Goal: Transaction & Acquisition: Purchase product/service

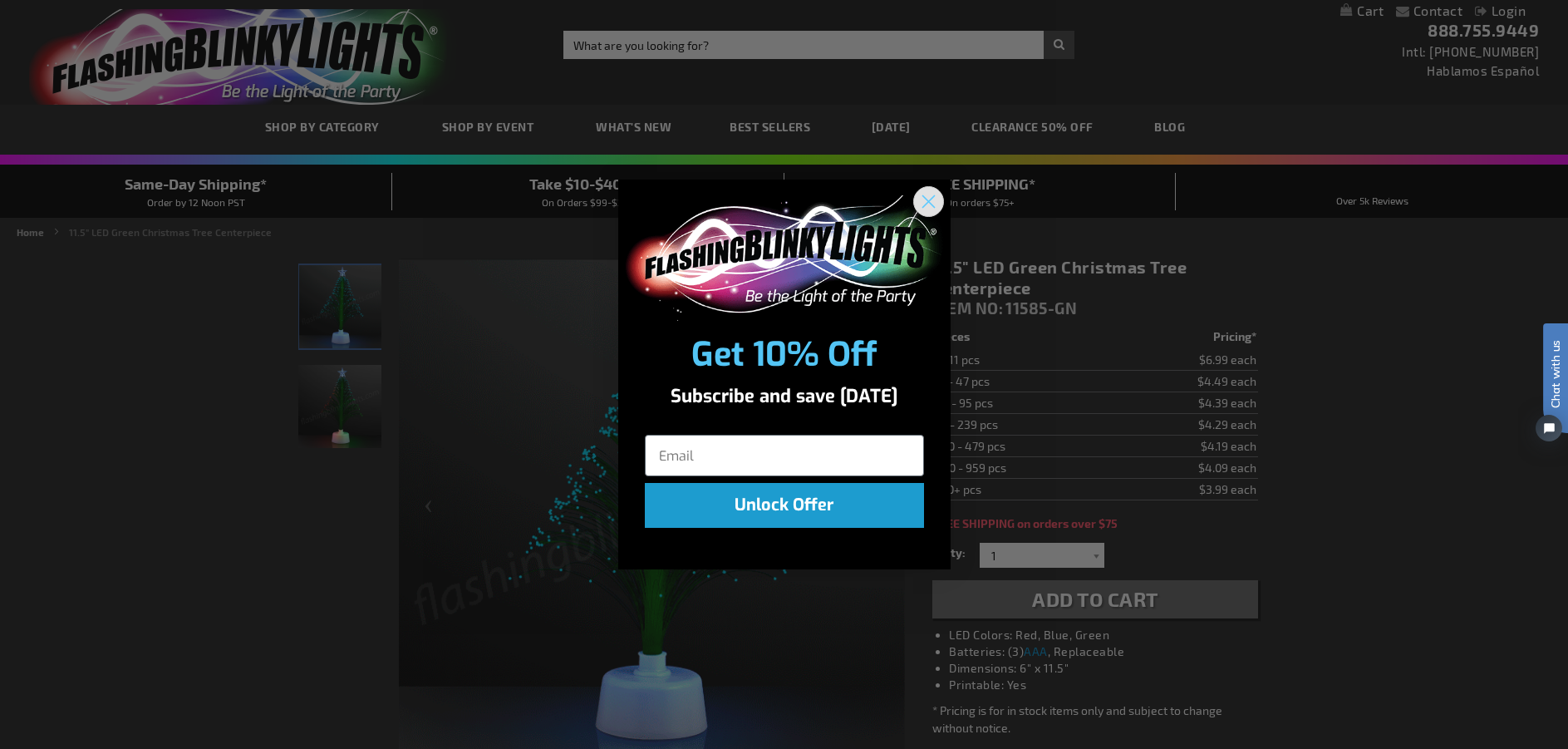
click at [934, 201] on circle "Close dialog" at bounding box center [928, 201] width 27 height 27
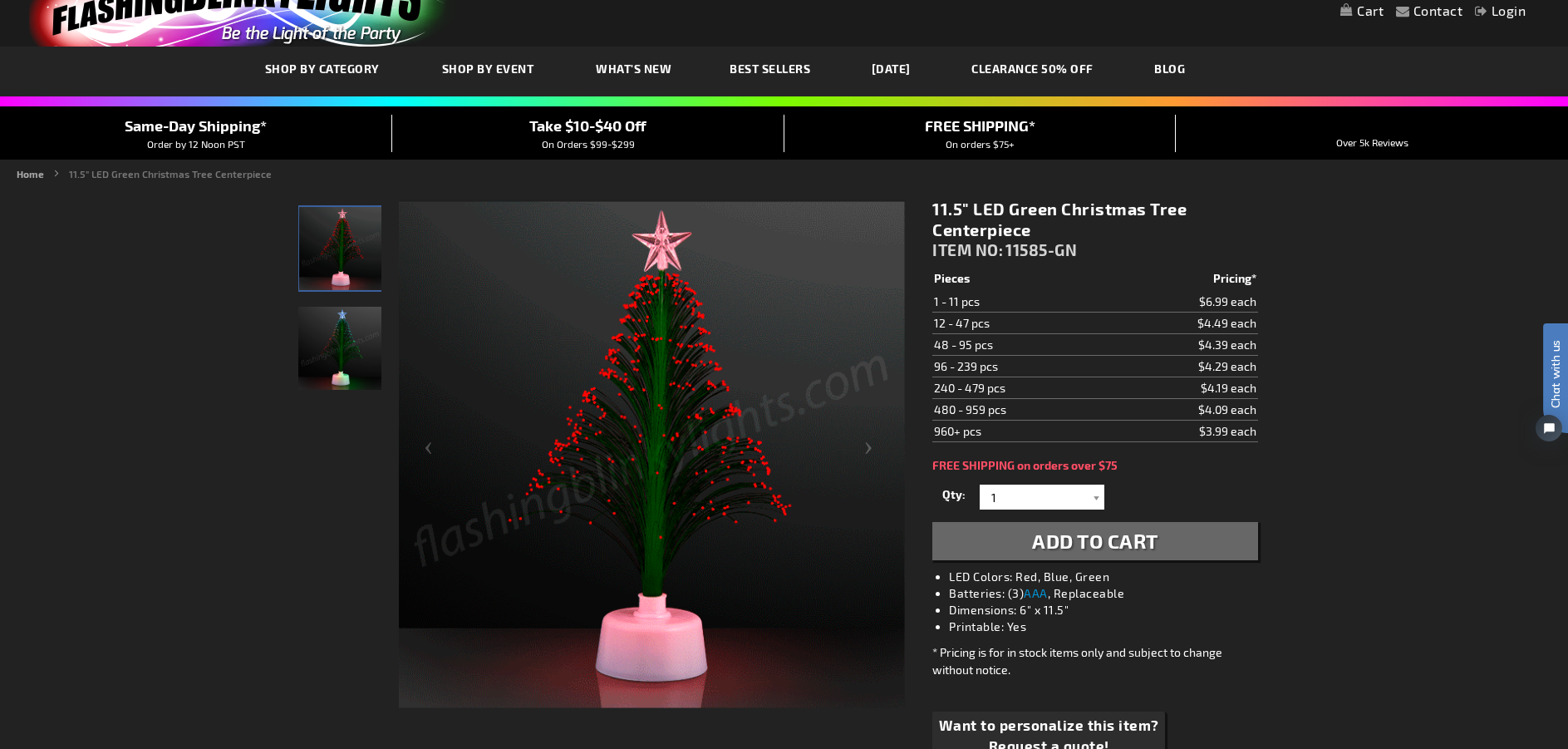
scroll to position [166, 0]
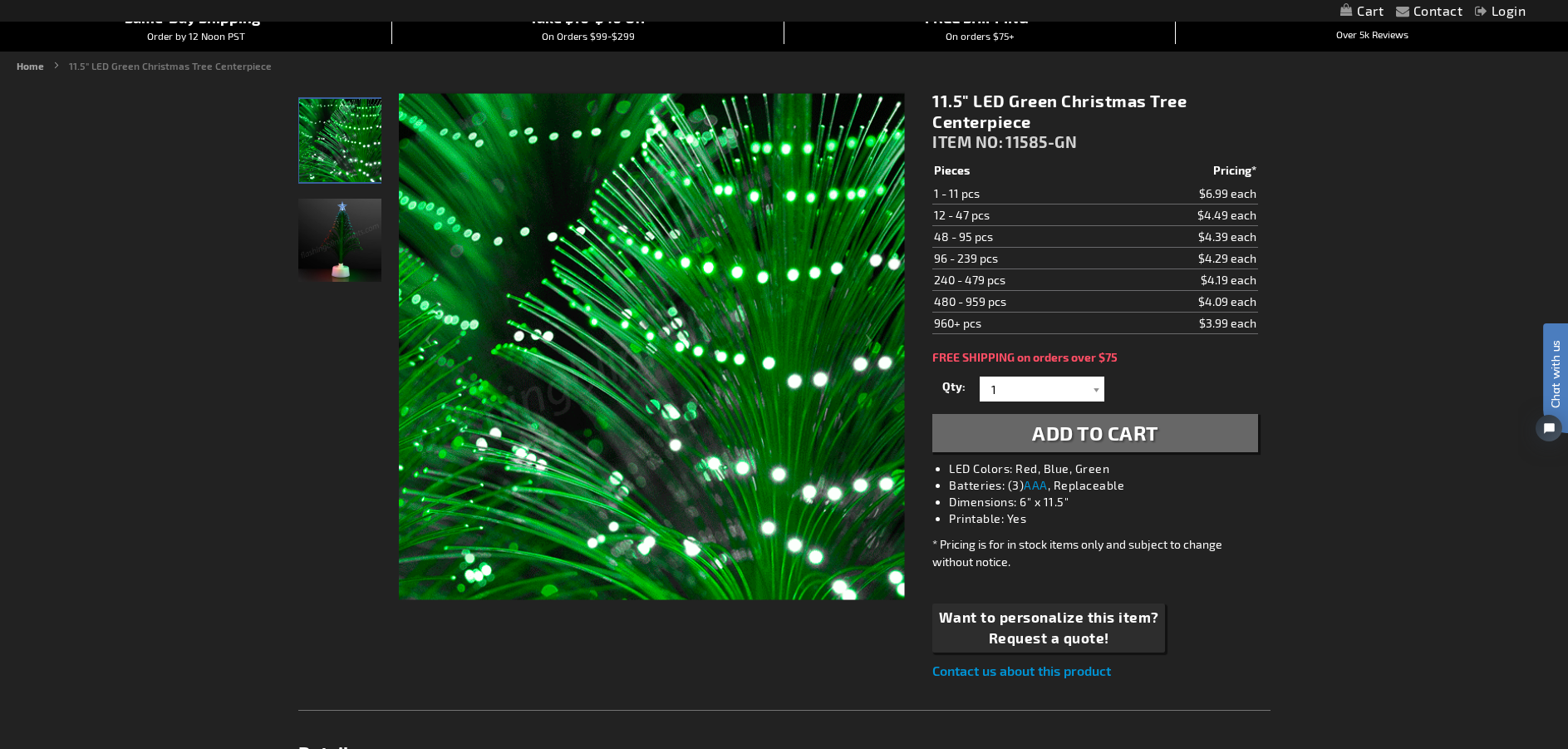
click at [359, 264] on img at bounding box center [340, 240] width 83 height 83
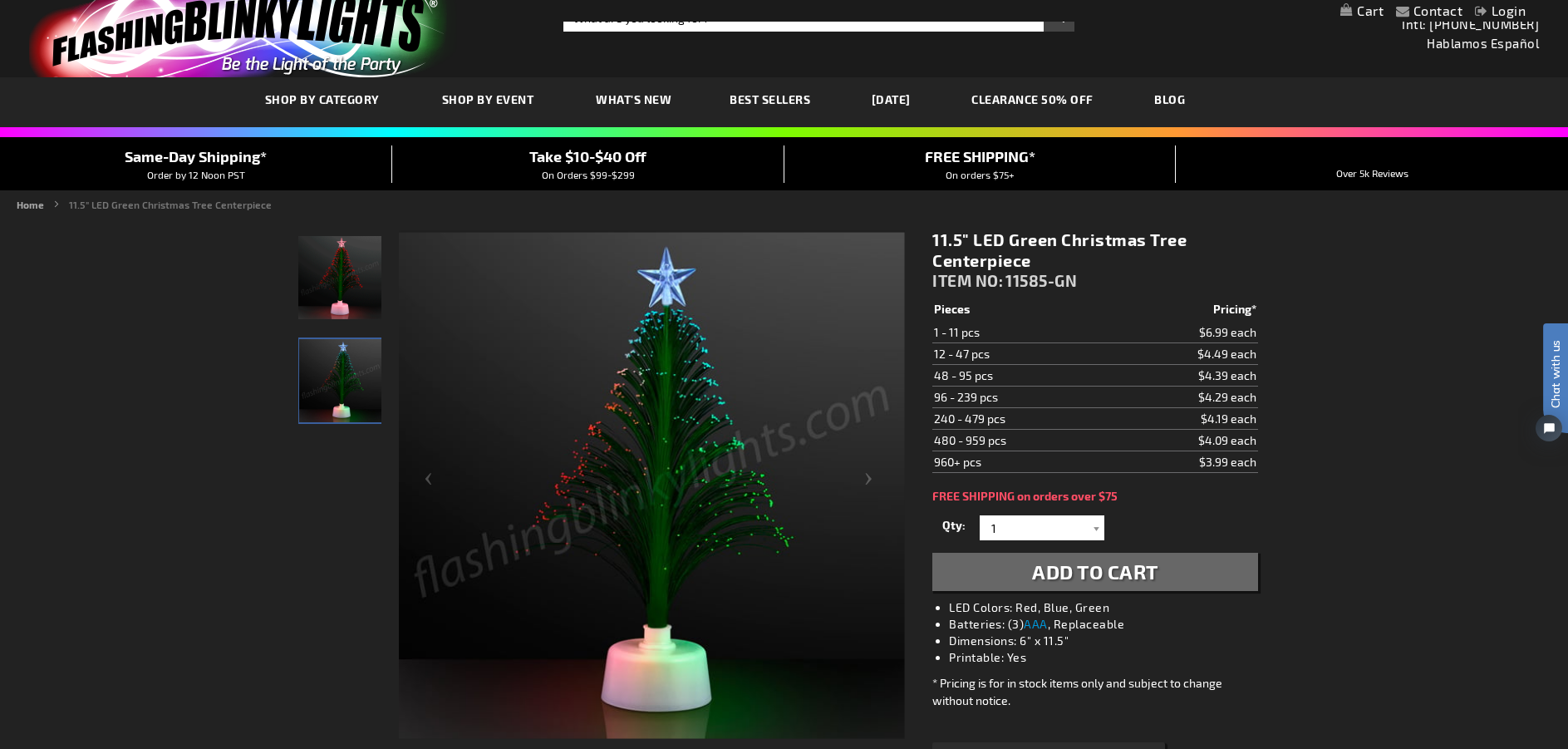
scroll to position [0, 0]
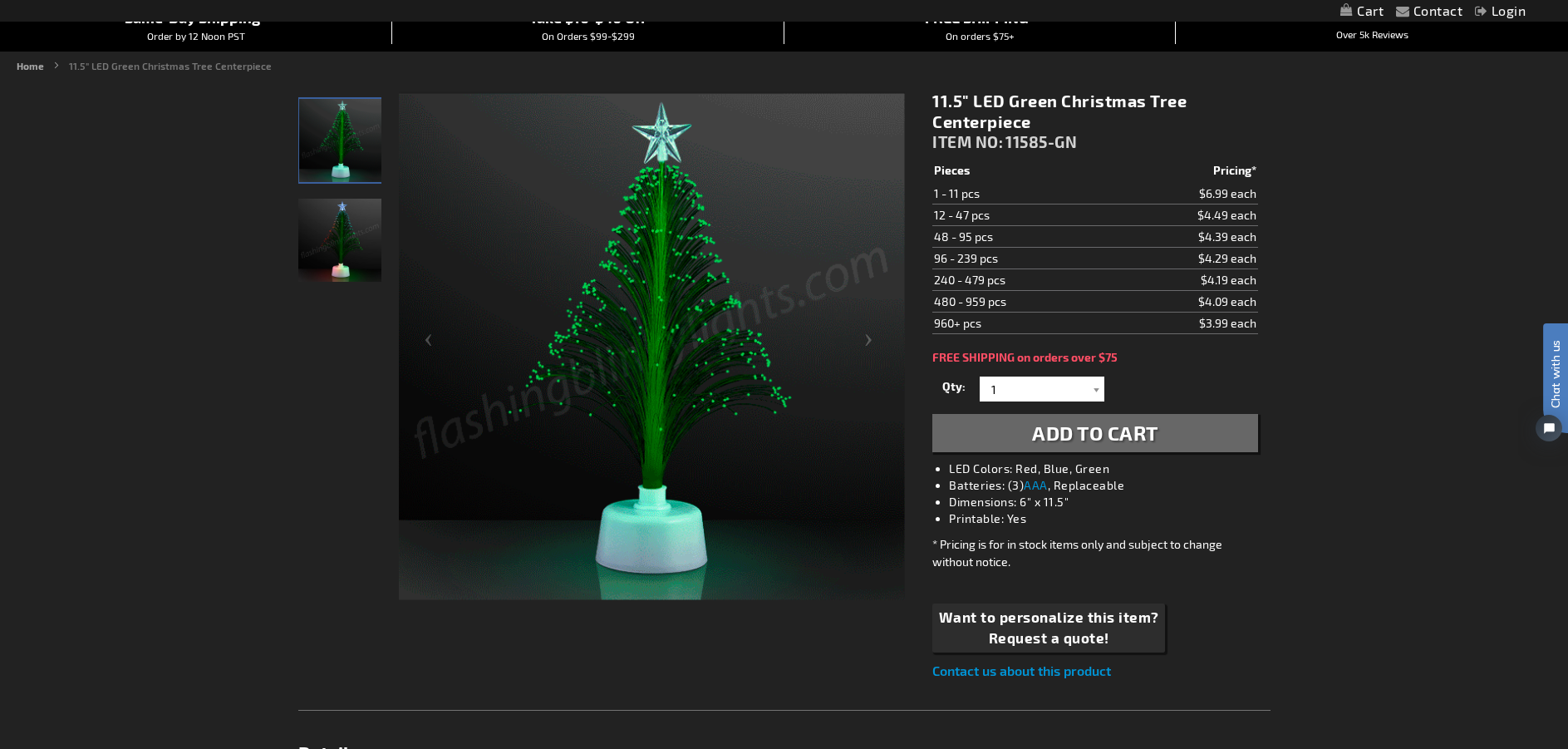
click at [344, 260] on img at bounding box center [340, 240] width 83 height 83
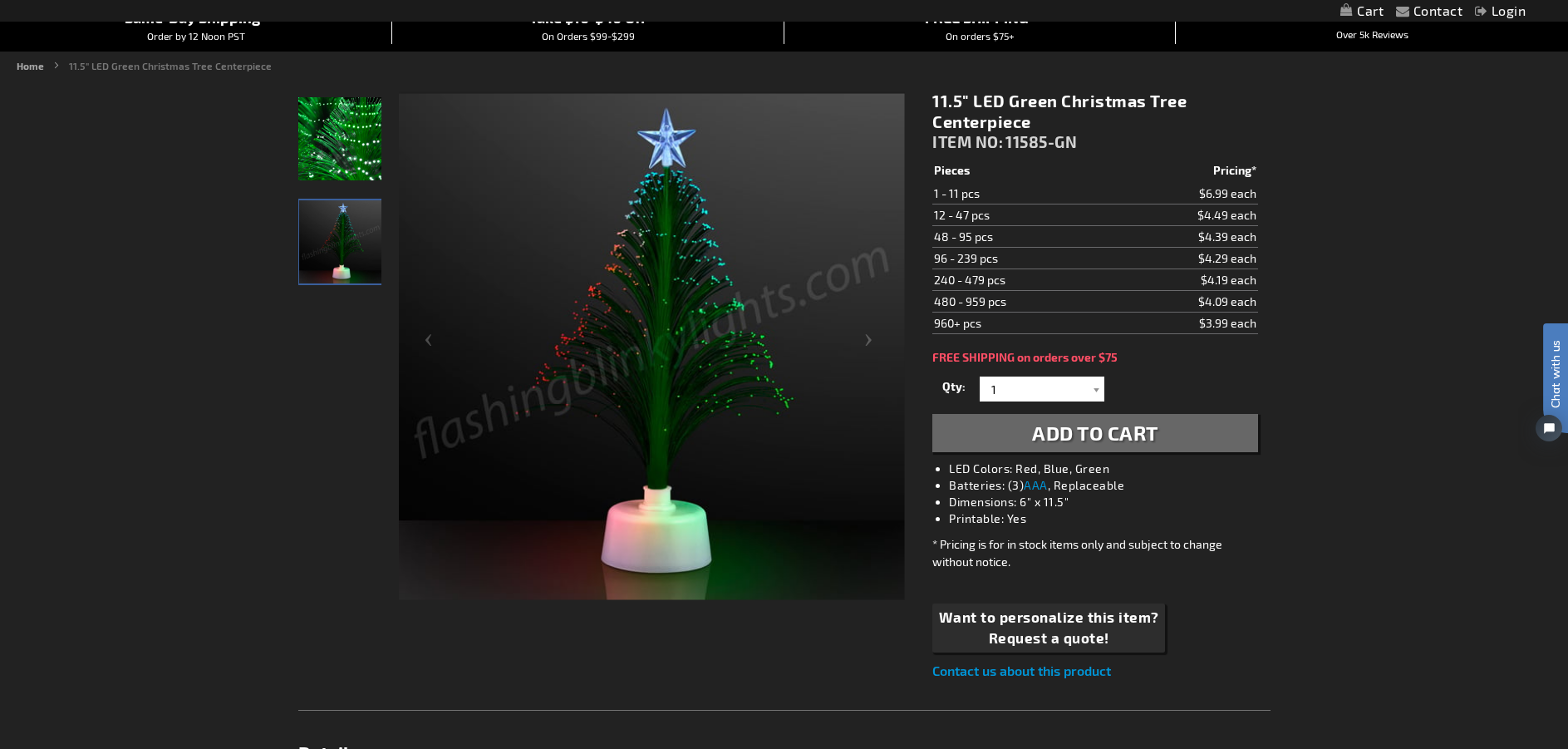
click at [1374, 10] on link "My Cart" at bounding box center [1361, 11] width 43 height 16
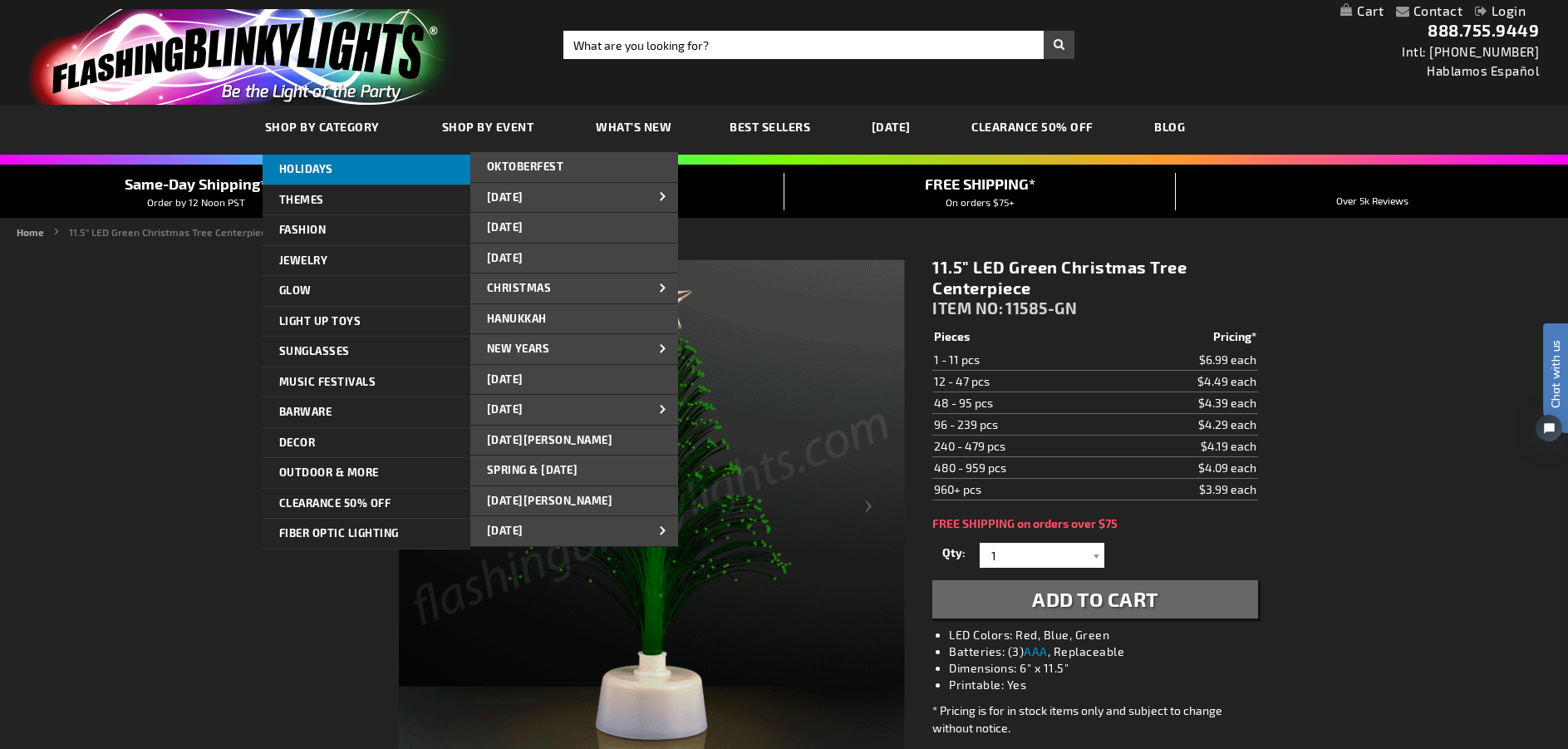
click at [334, 168] on link "HOLIDAYS" at bounding box center [366, 169] width 208 height 30
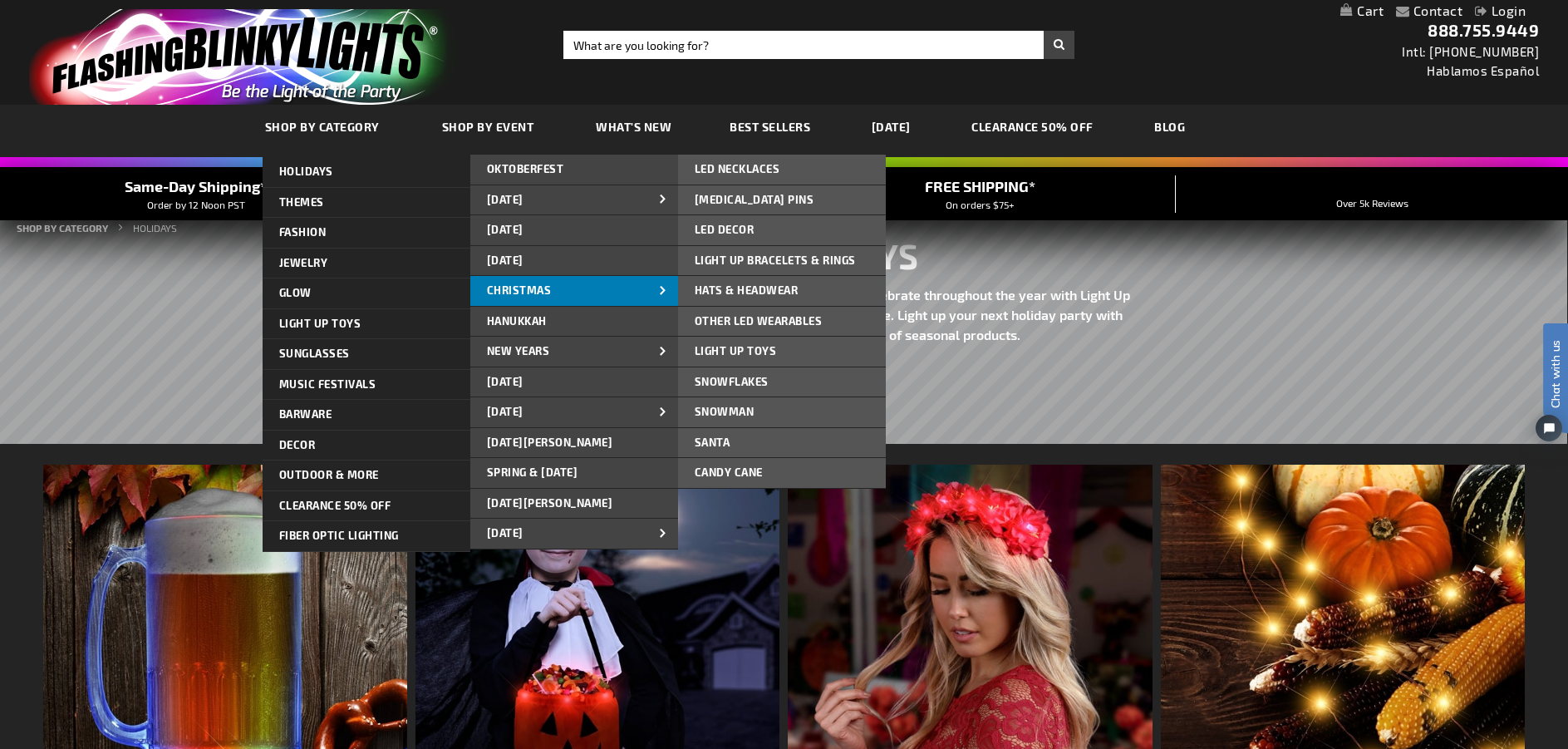
click at [536, 290] on span "CHRISTMAS" at bounding box center [519, 290] width 64 height 14
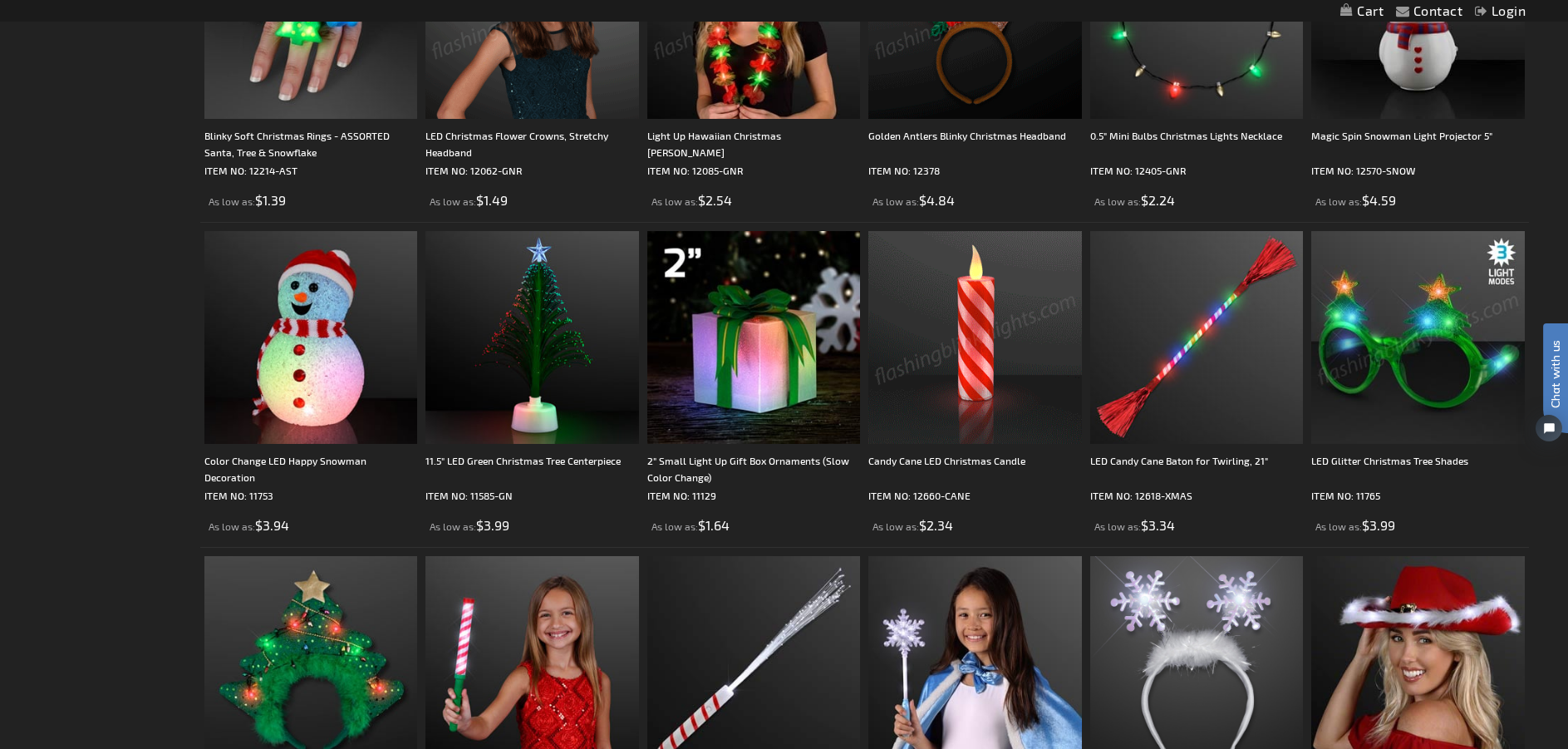
scroll to position [1412, 0]
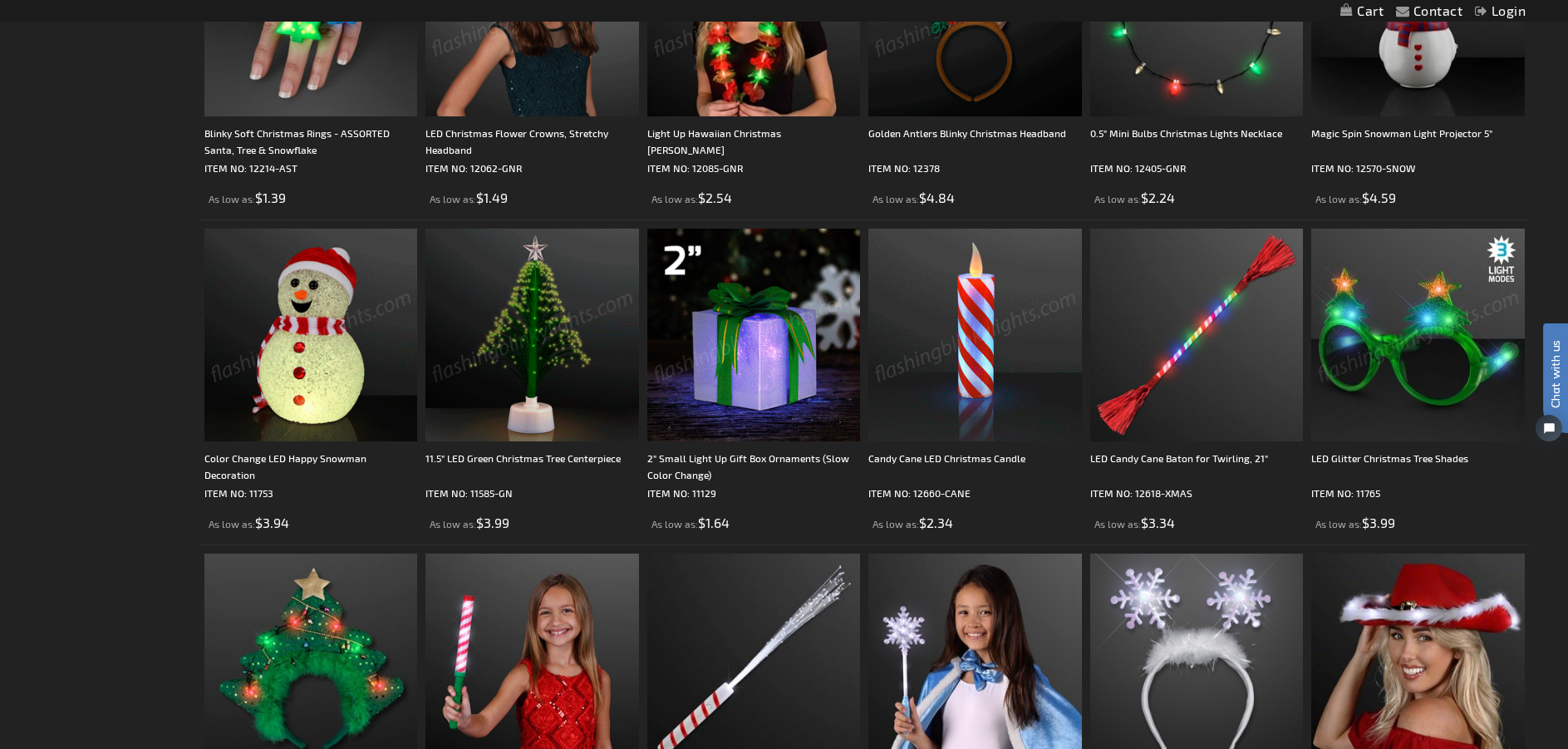
click at [335, 373] on img at bounding box center [311, 335] width 214 height 214
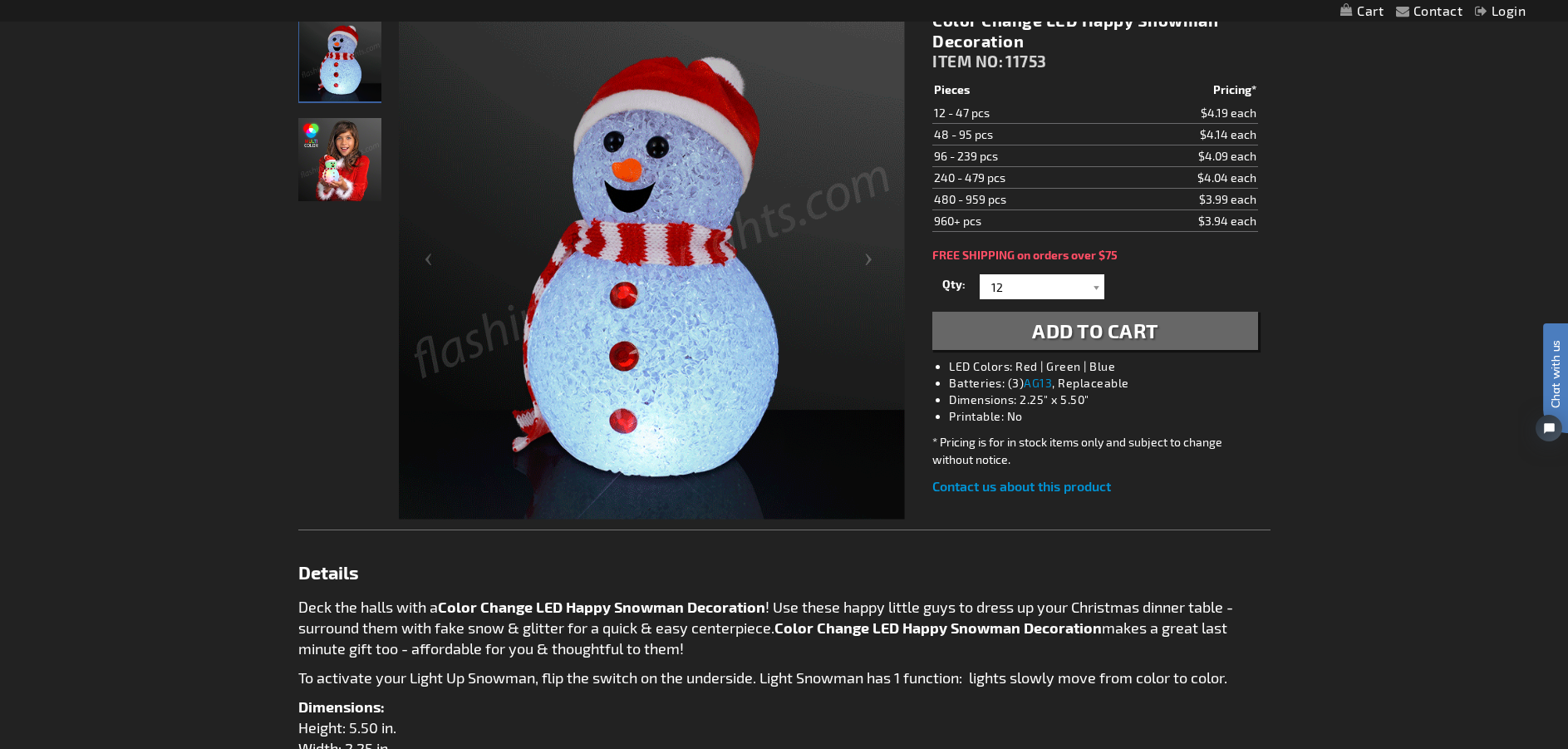
click at [322, 170] on img "Girl displaying Light Up Multi-Color LED Snowman Decoration" at bounding box center [340, 159] width 83 height 83
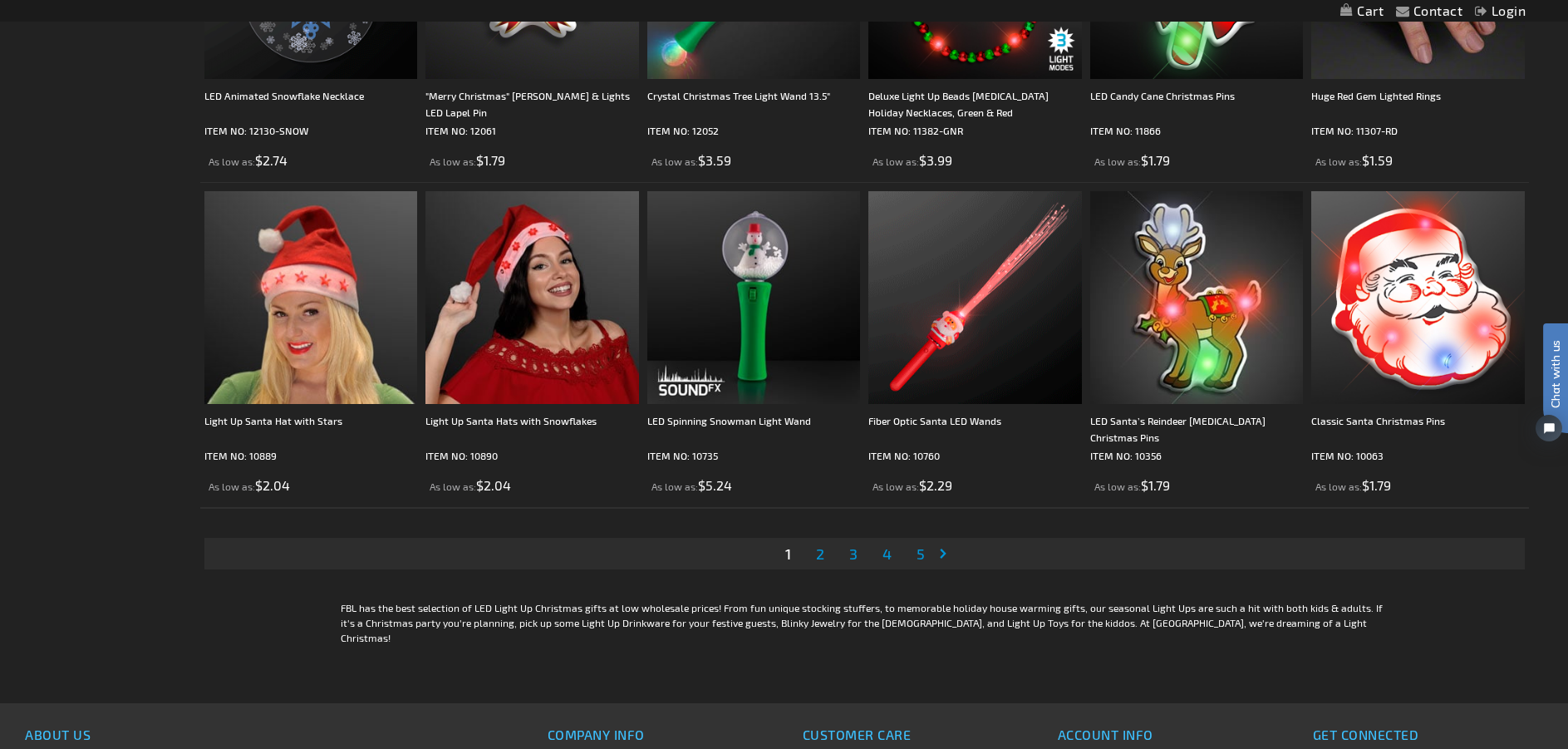
scroll to position [3407, 0]
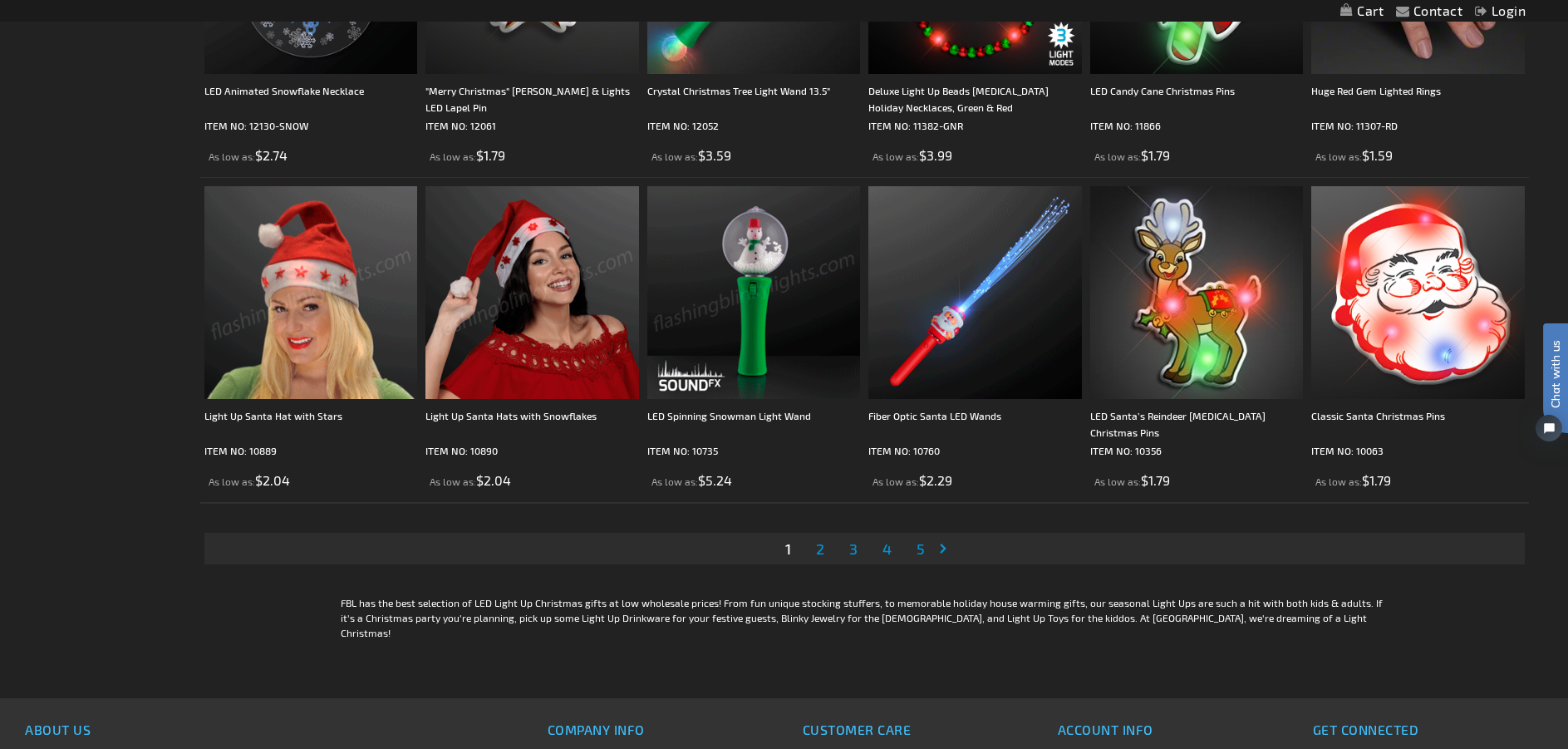
click at [819, 550] on span "2" at bounding box center [820, 549] width 8 height 19
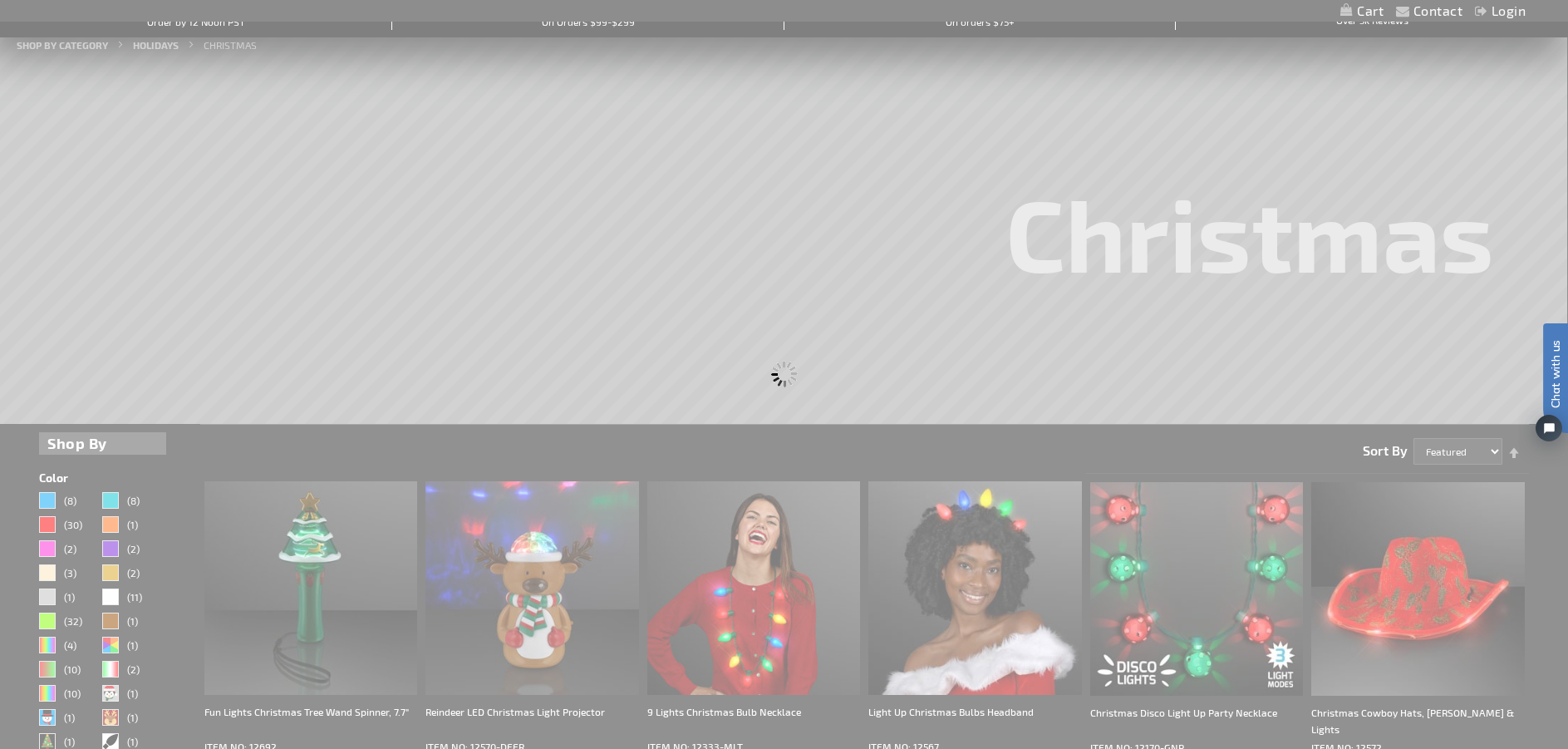
scroll to position [416, 0]
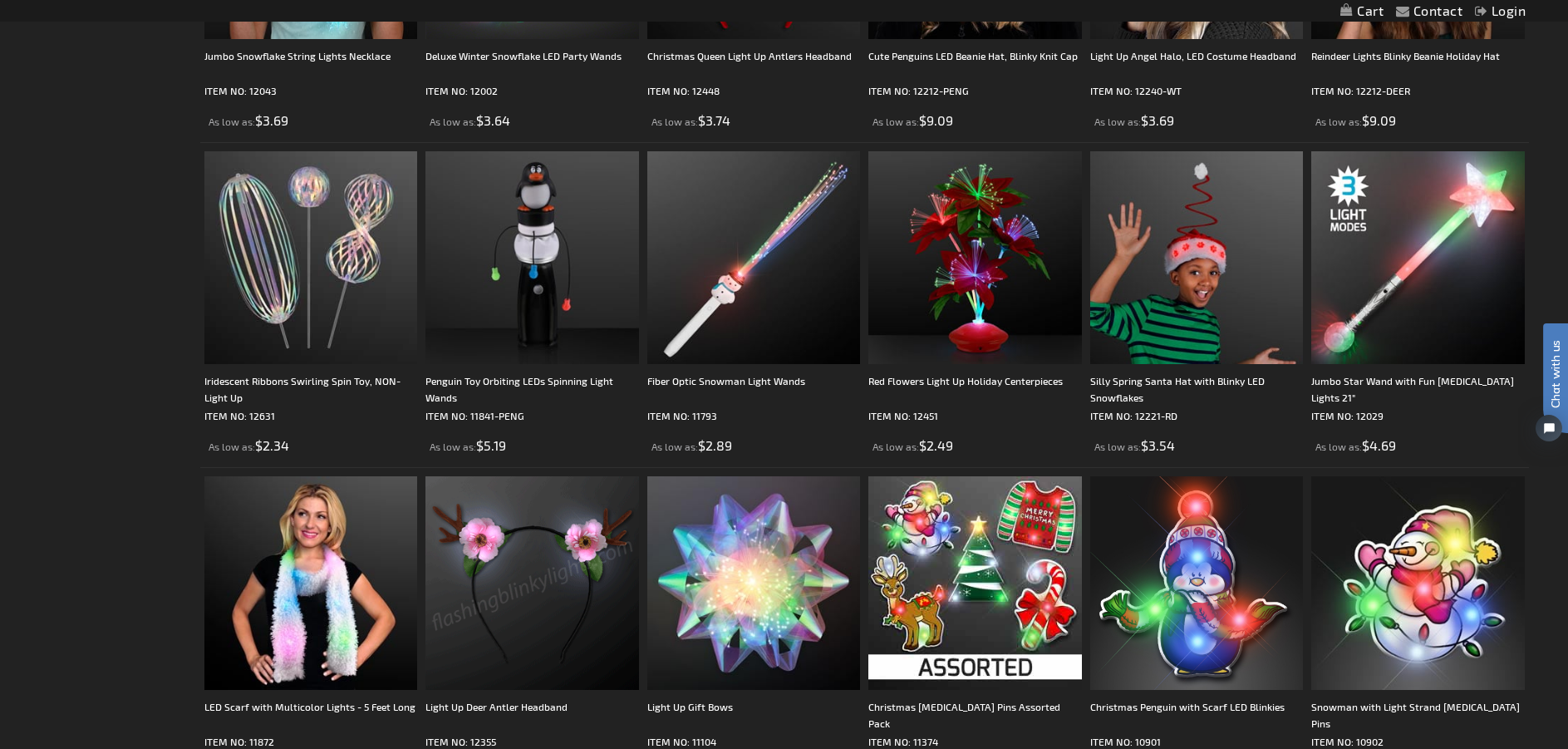
scroll to position [2909, 0]
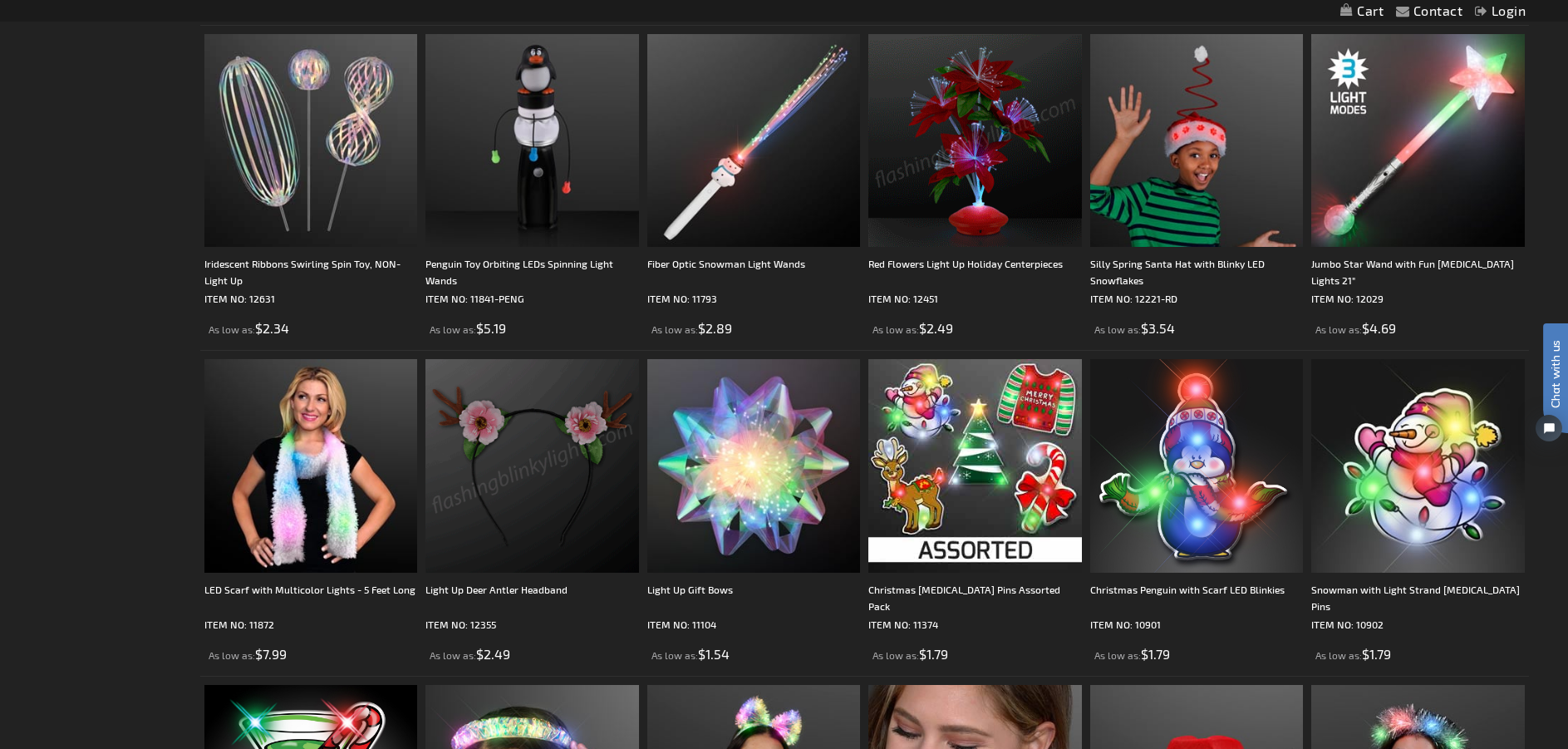
click at [988, 164] on img at bounding box center [975, 141] width 214 height 214
click at [976, 221] on img at bounding box center [975, 141] width 214 height 214
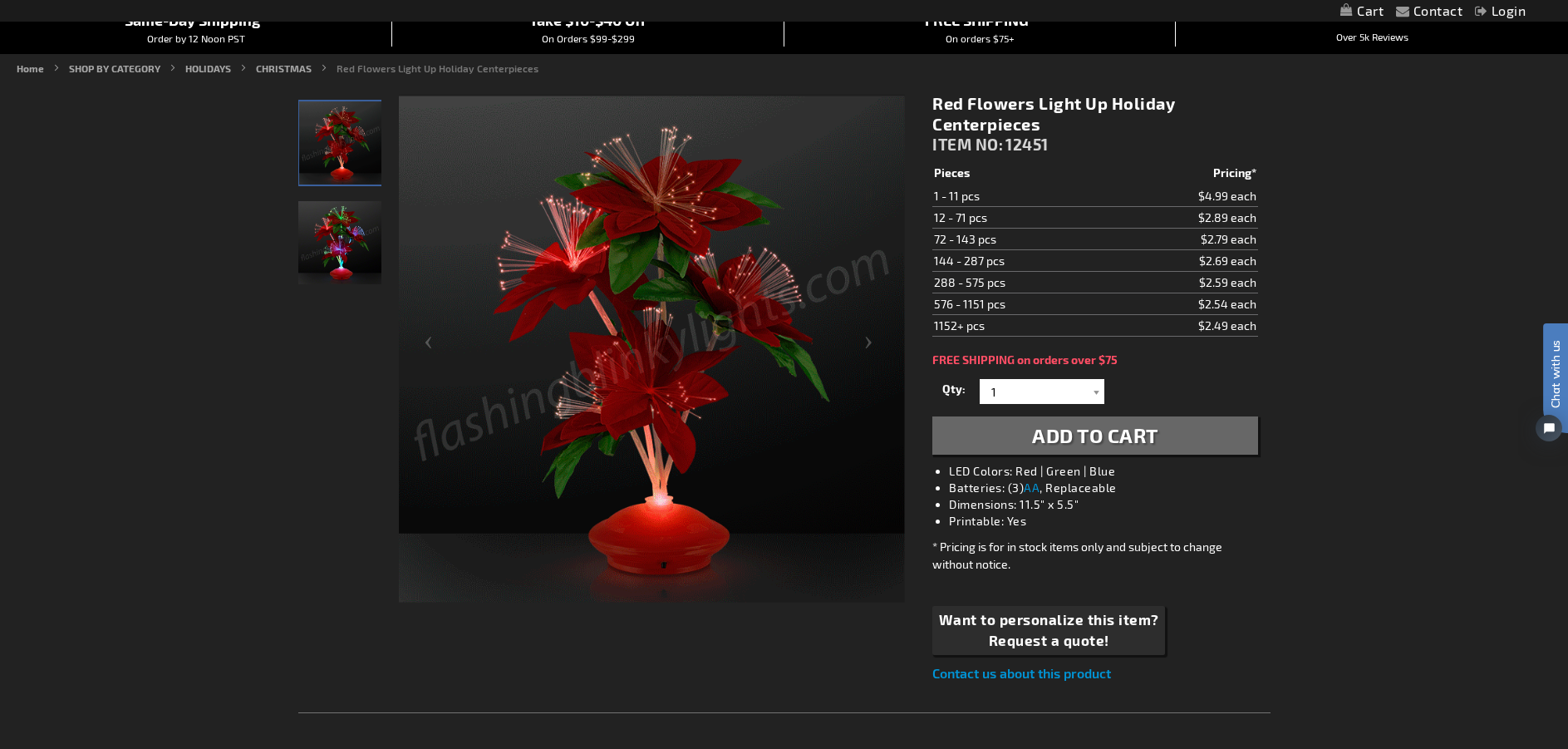
click at [340, 245] on img "Light Up Red Christmas Flowers LED Centerpiece" at bounding box center [340, 243] width 83 height 83
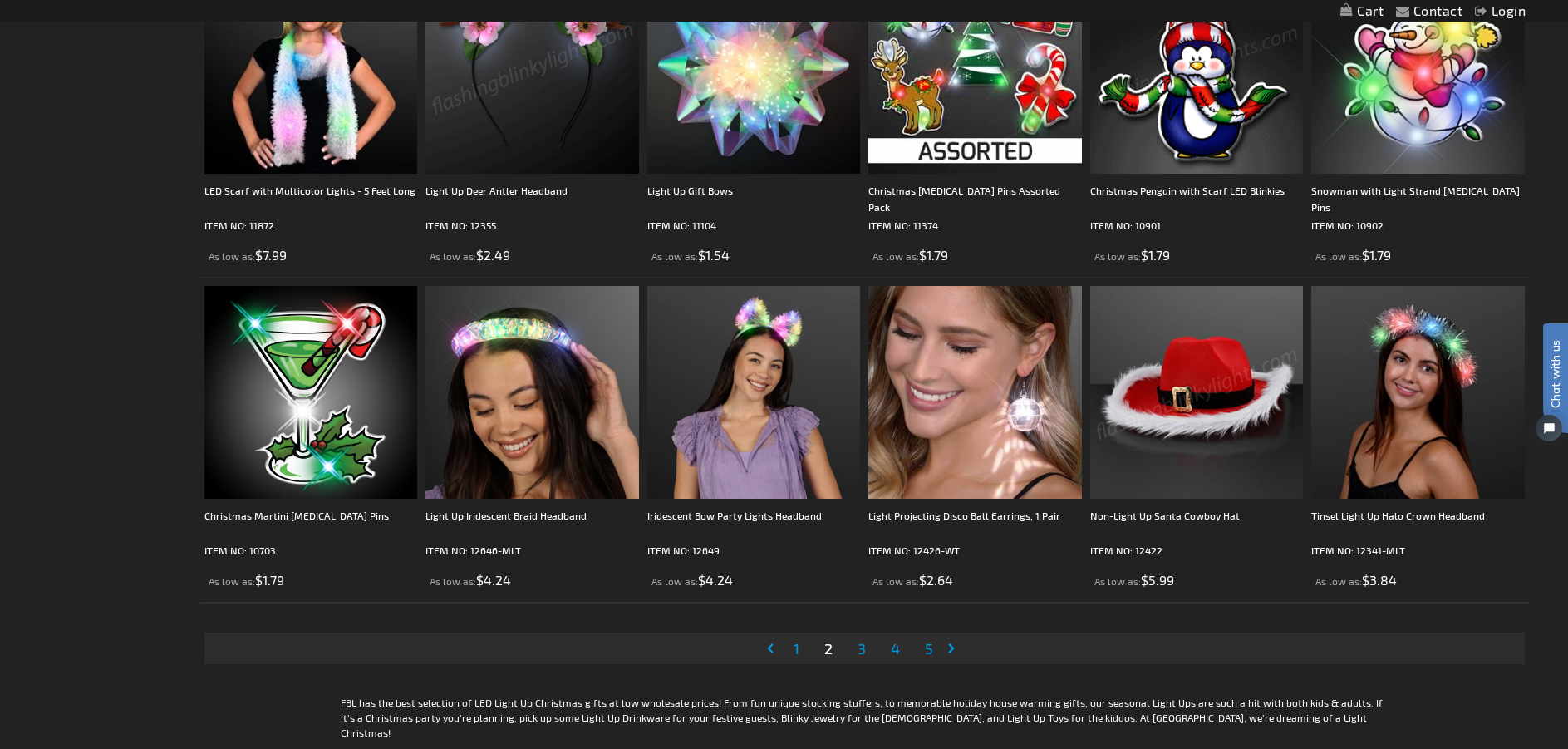
scroll to position [3407, 0]
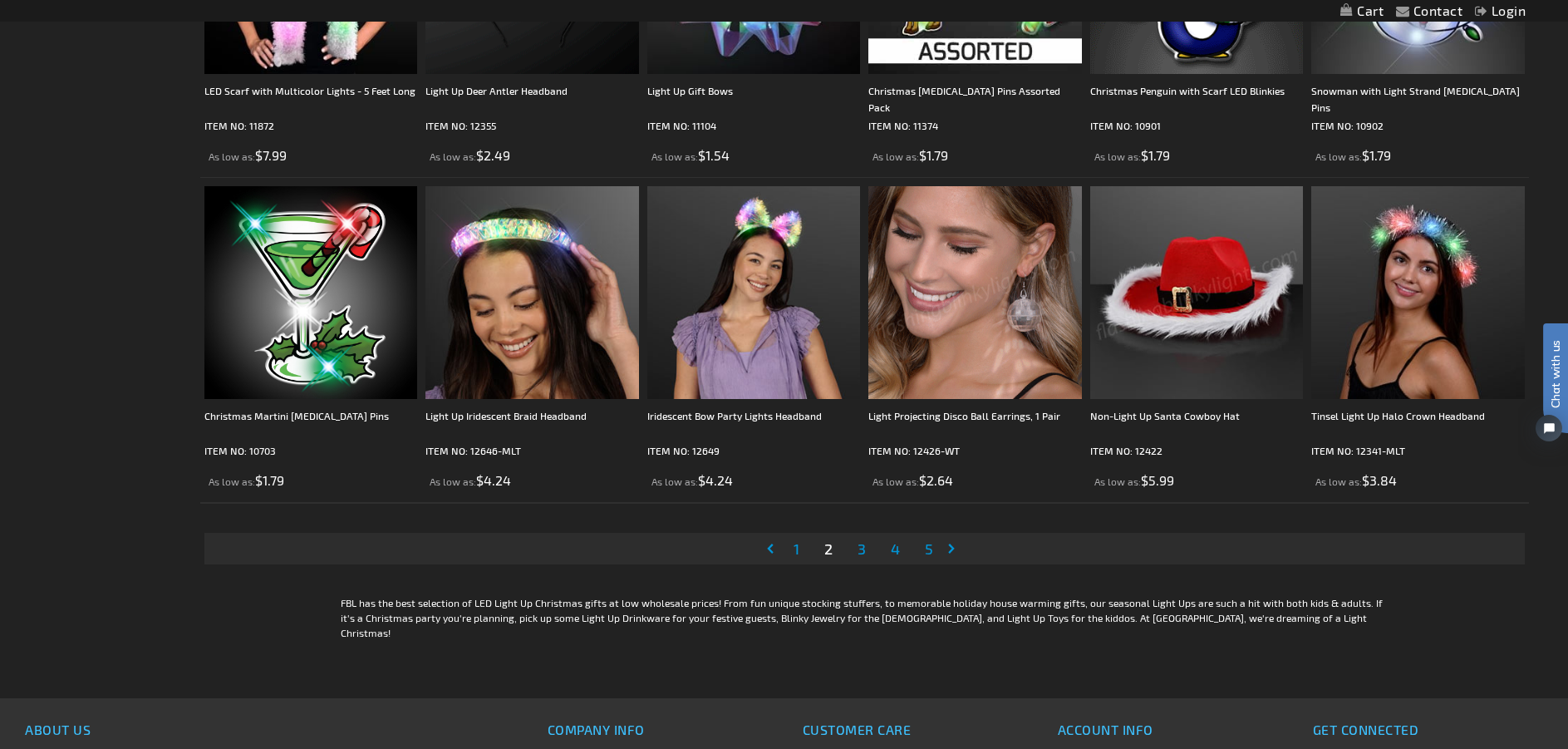
click at [862, 548] on span "3" at bounding box center [862, 549] width 8 height 19
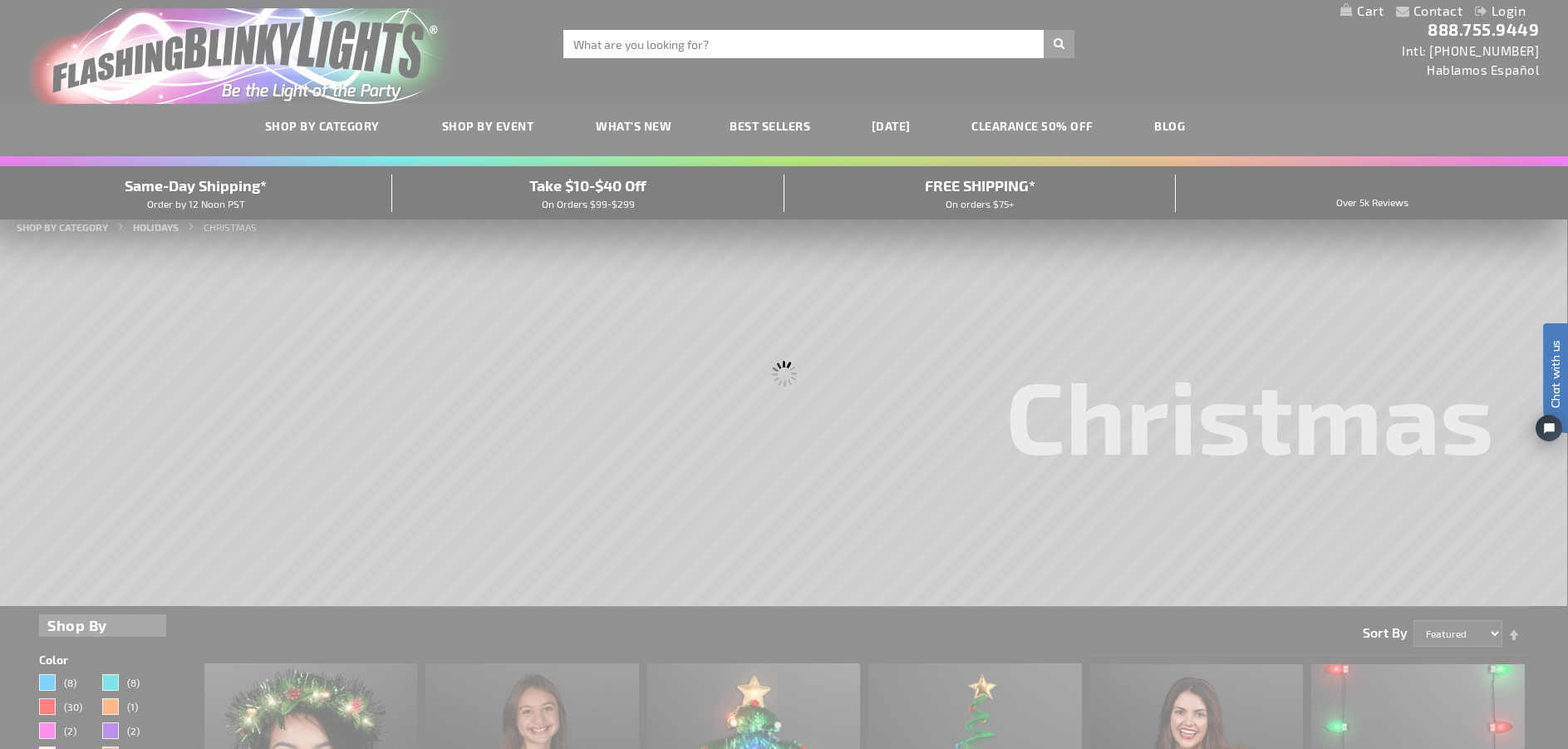
scroll to position [0, 0]
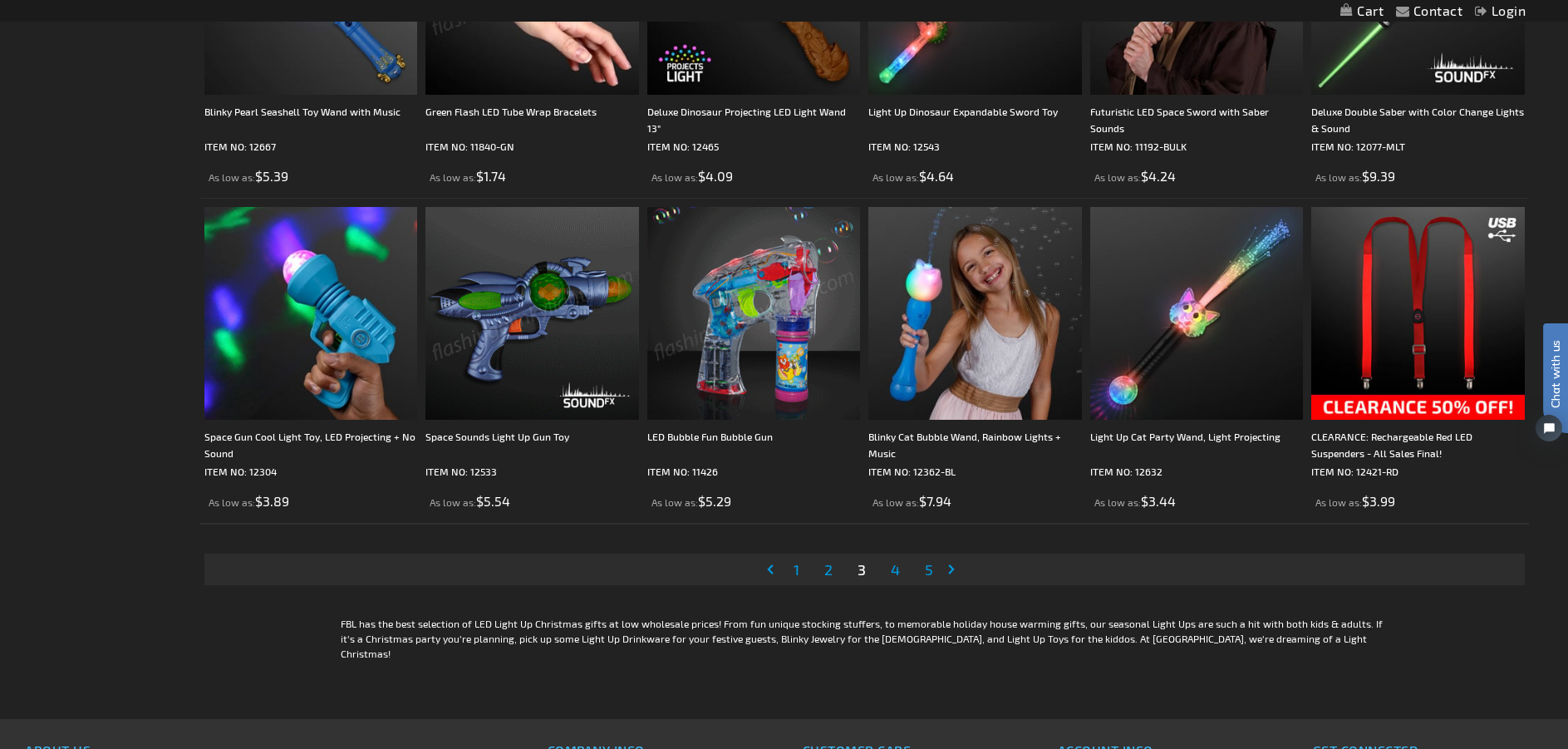
scroll to position [3729, 0]
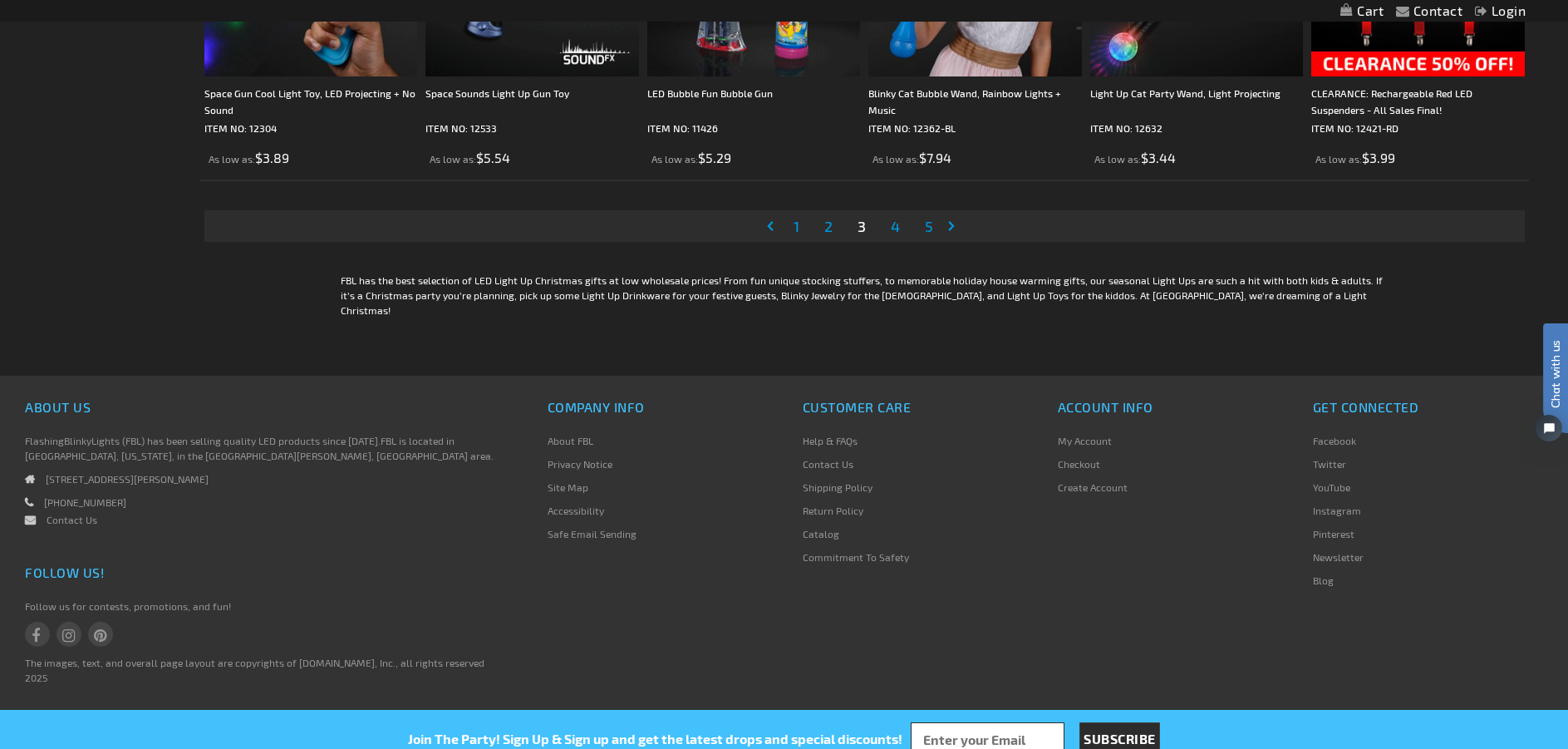
click at [800, 228] on link "Page 1" at bounding box center [796, 226] width 13 height 25
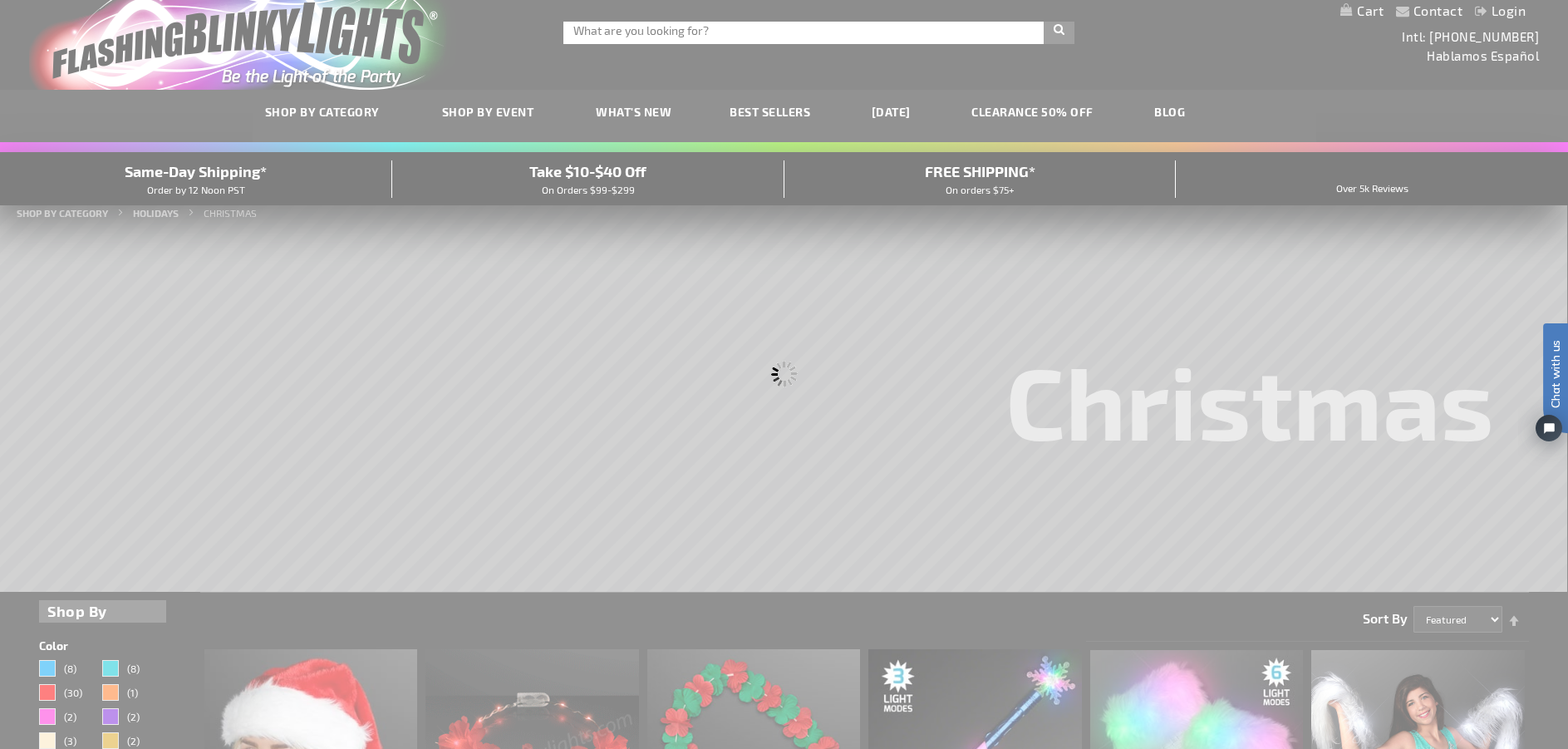
scroll to position [0, 0]
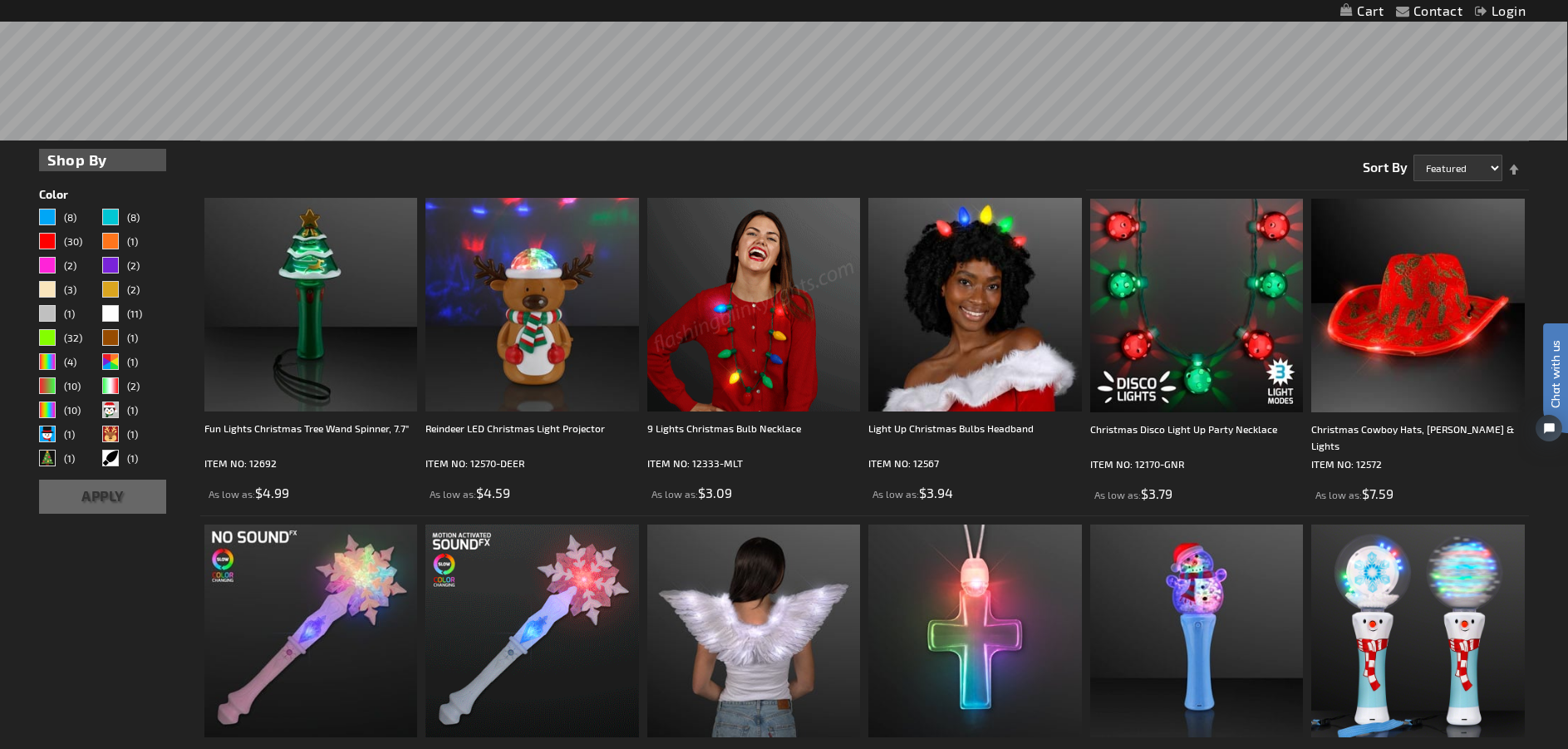
scroll to position [416, 0]
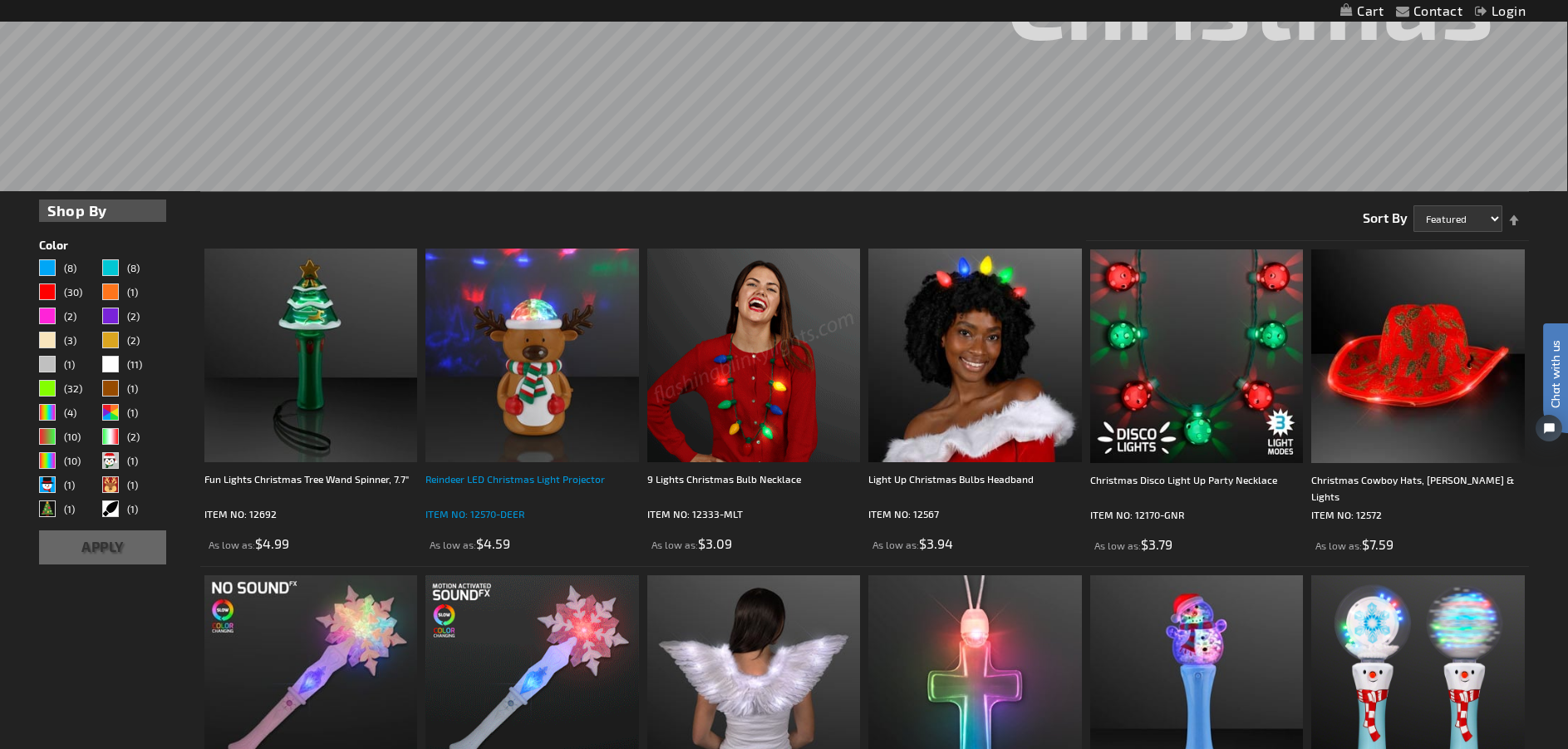
click at [465, 478] on div "Reindeer LED Christmas Light Projector" at bounding box center [533, 486] width 214 height 33
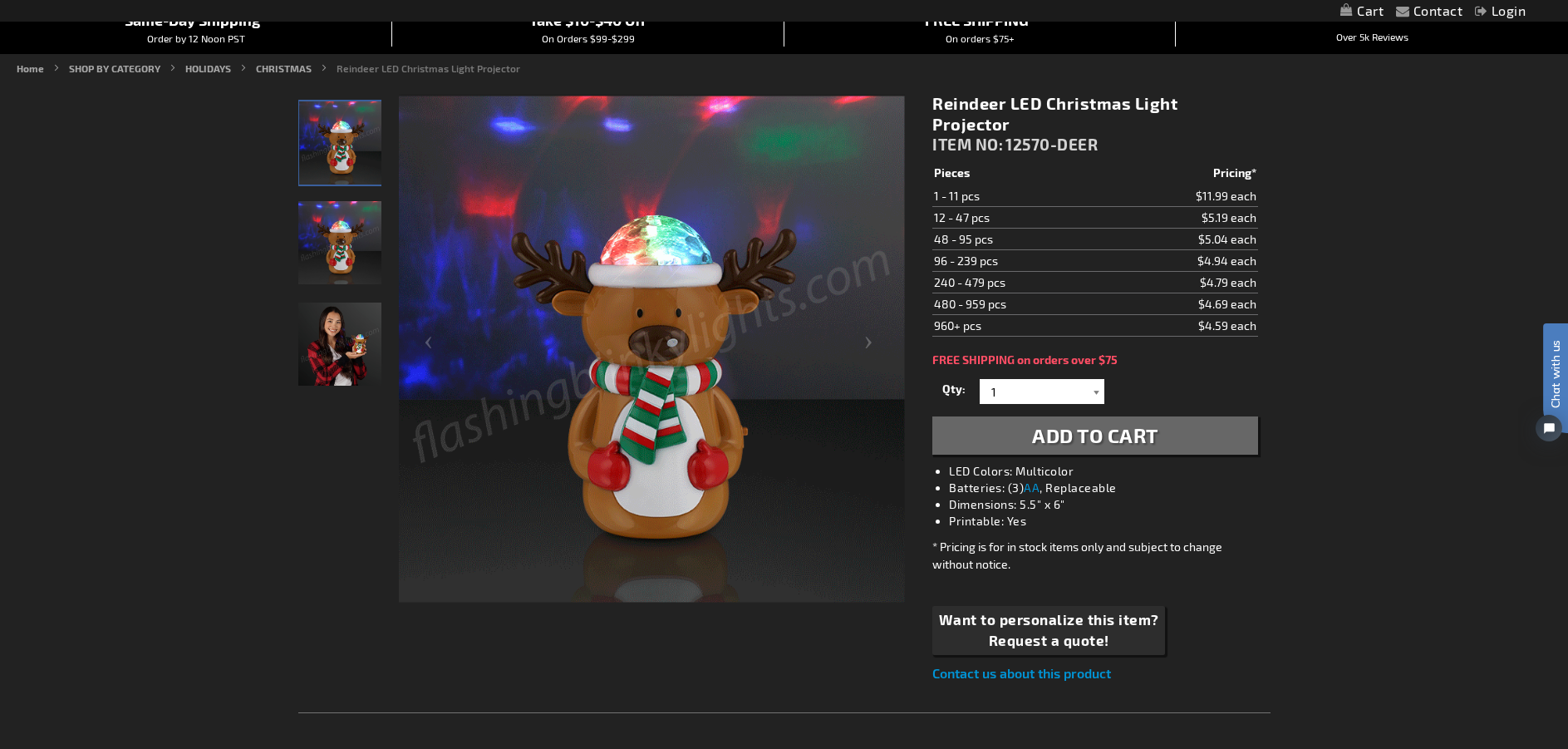
click at [1096, 379] on div at bounding box center [1096, 391] width 17 height 25
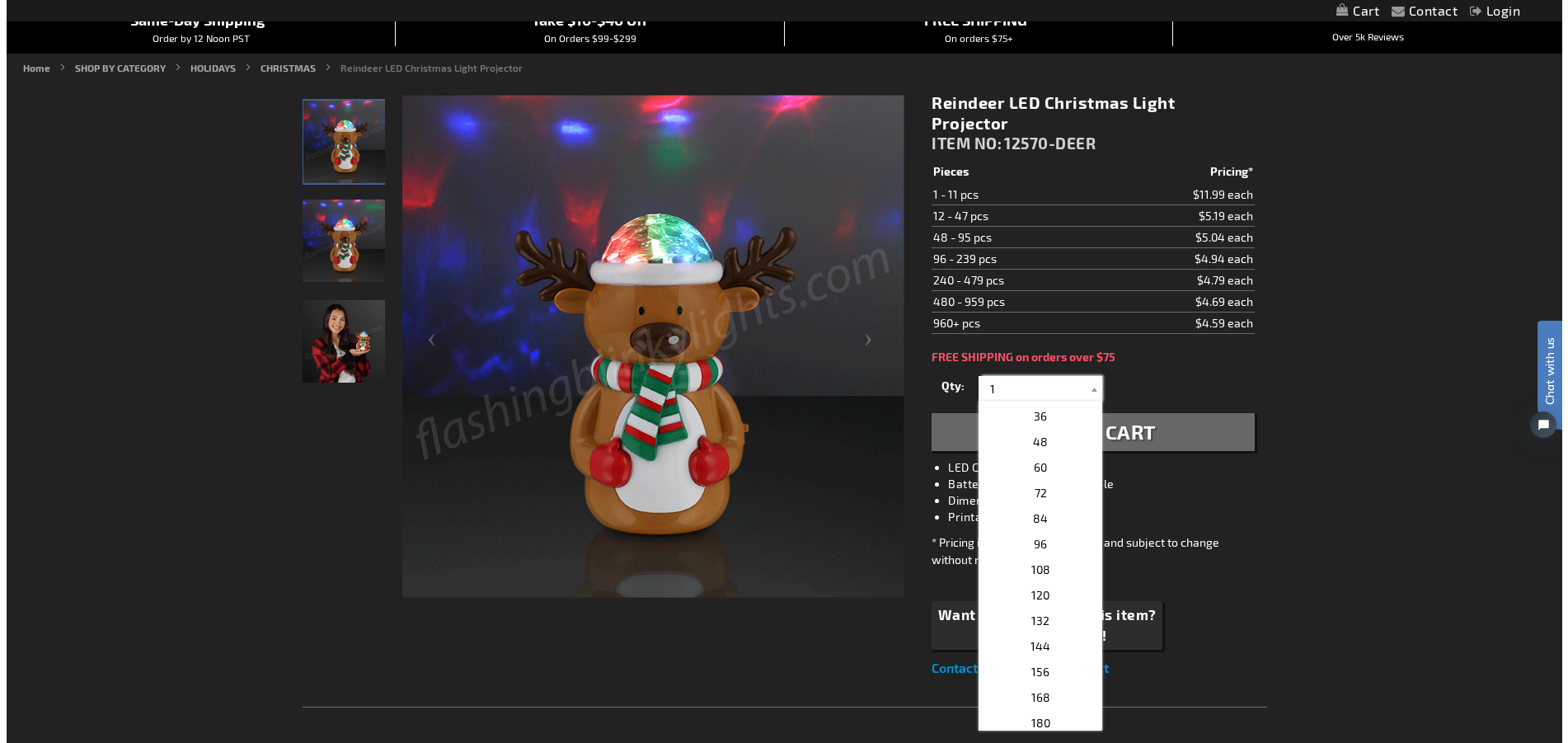
scroll to position [247, 0]
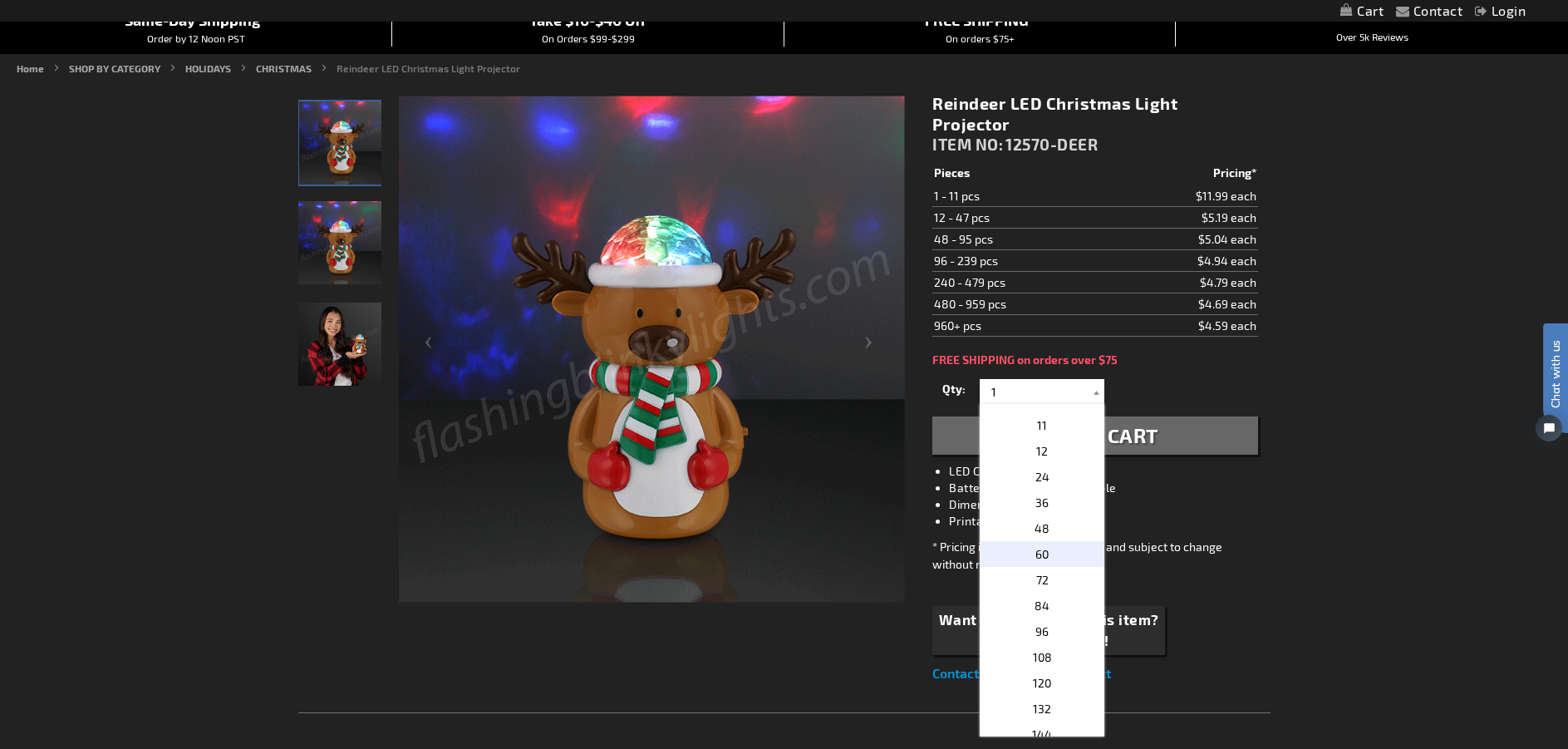
click at [1035, 547] on span "60" at bounding box center [1042, 554] width 14 height 14
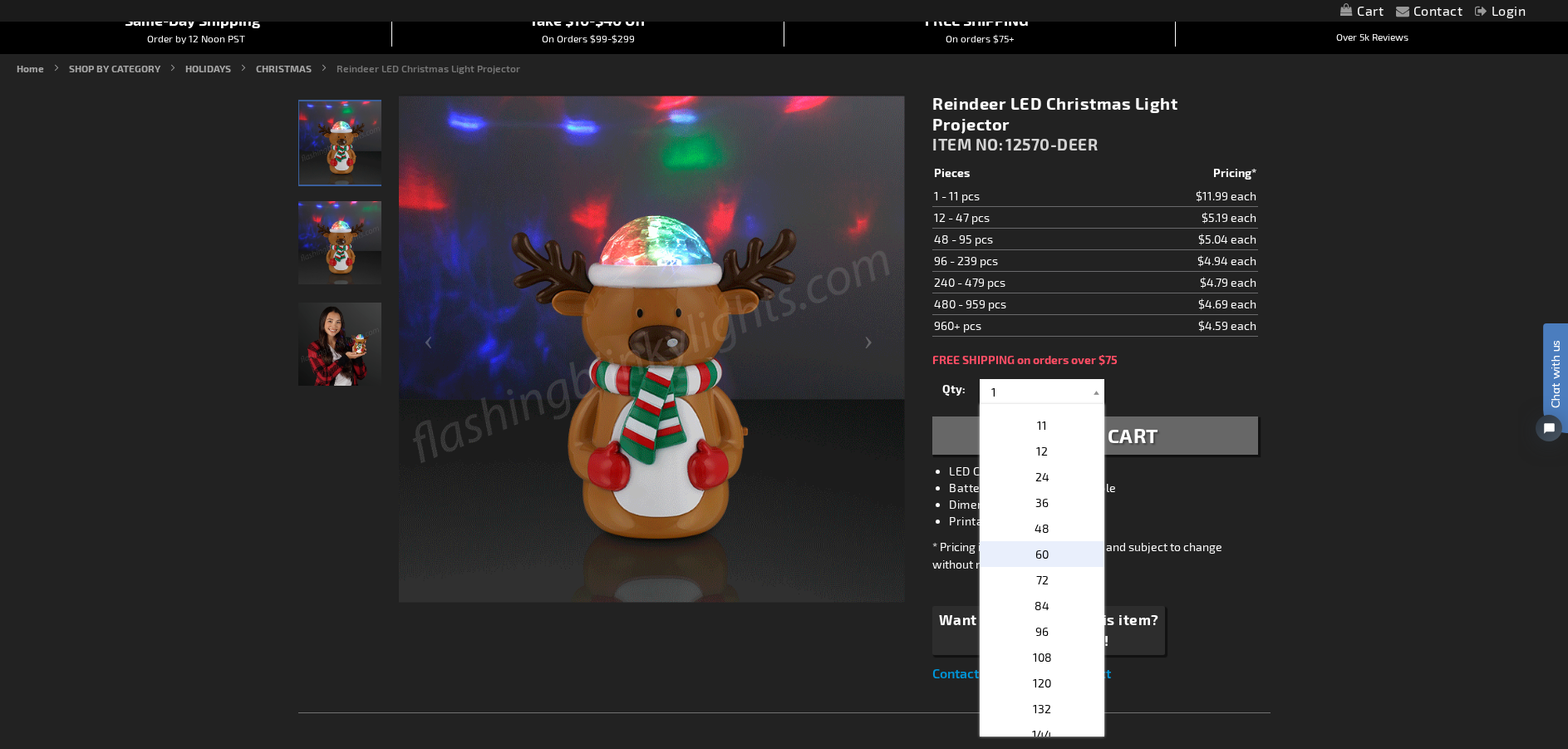
type input "60"
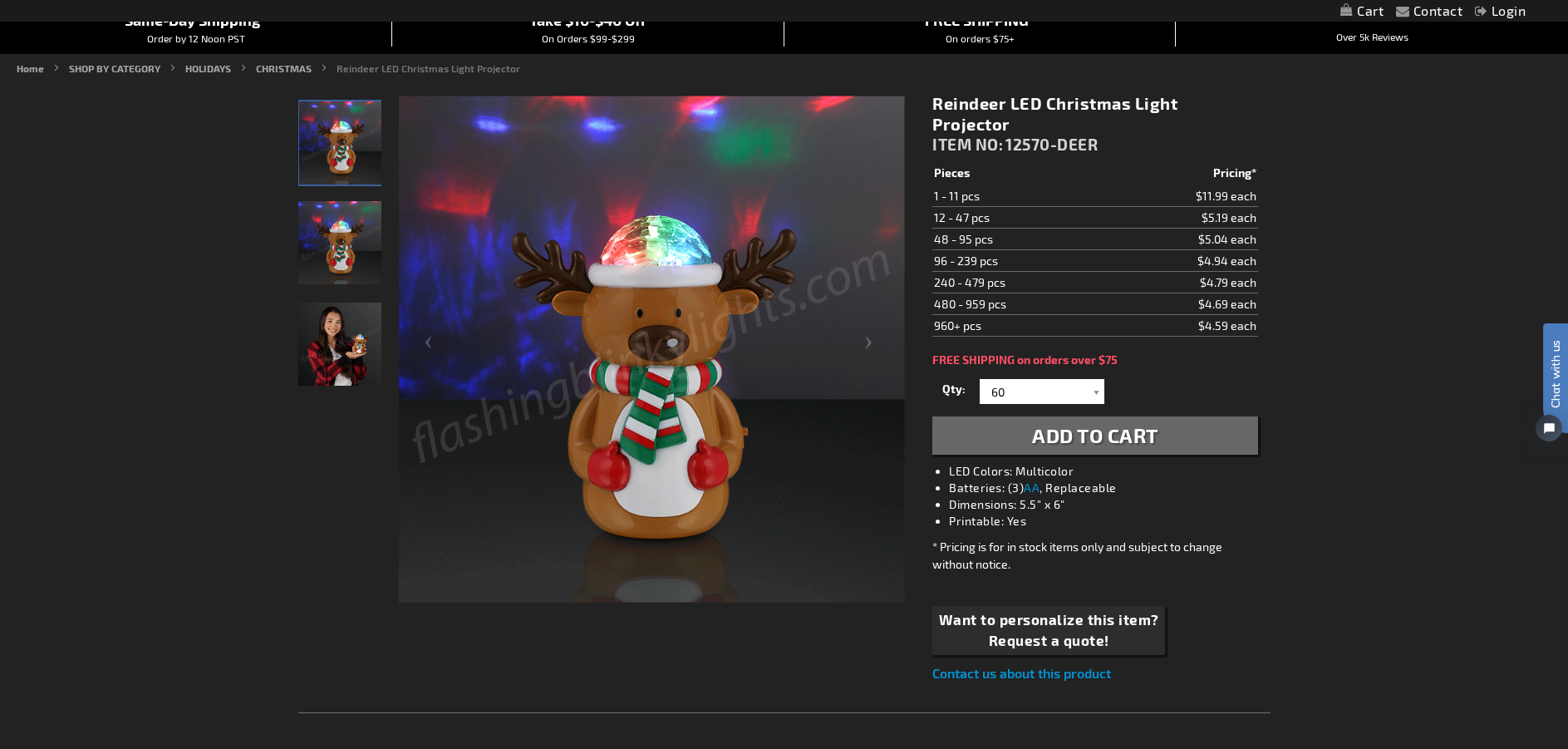
click at [1093, 423] on span "Add to Cart" at bounding box center [1095, 435] width 126 height 24
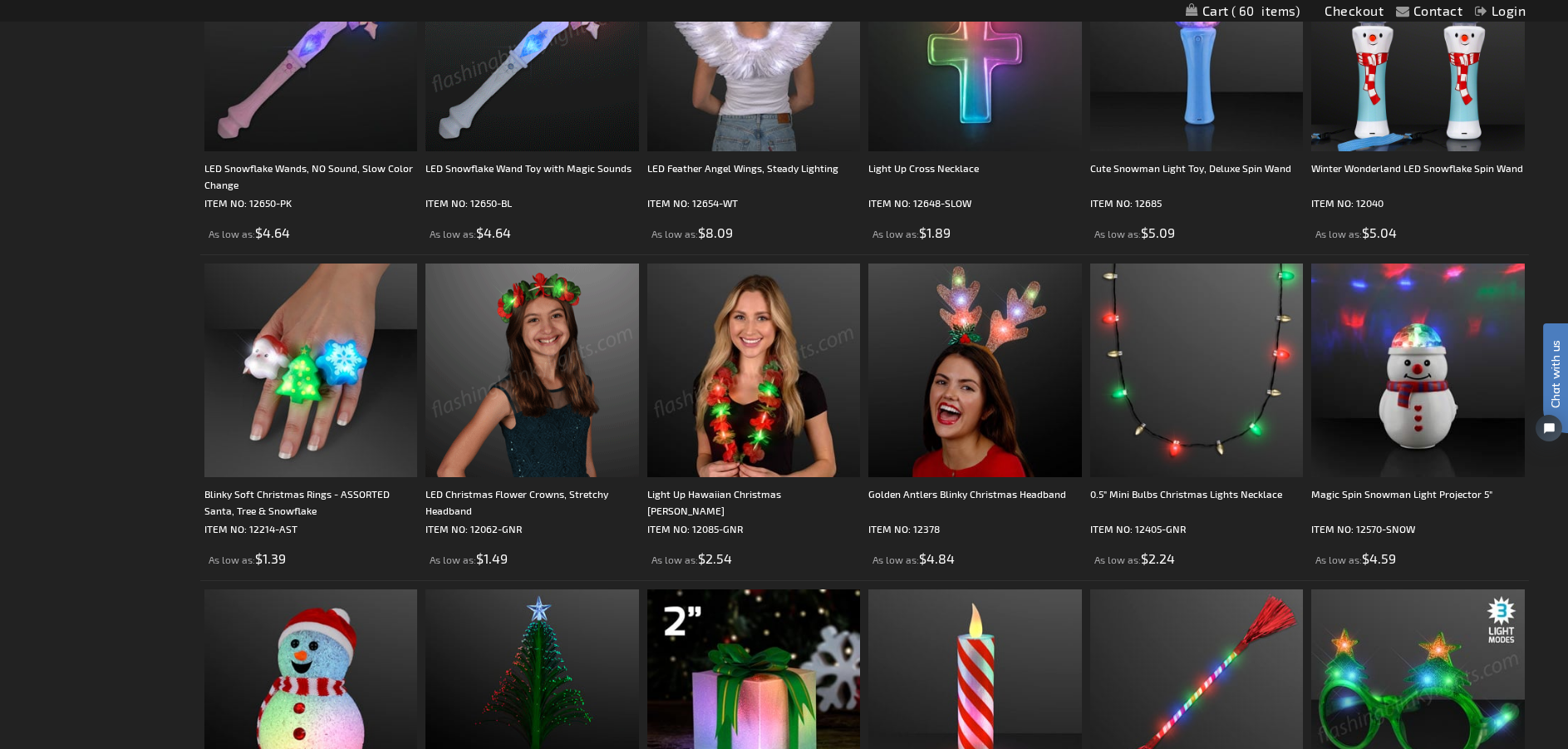
scroll to position [1415, 0]
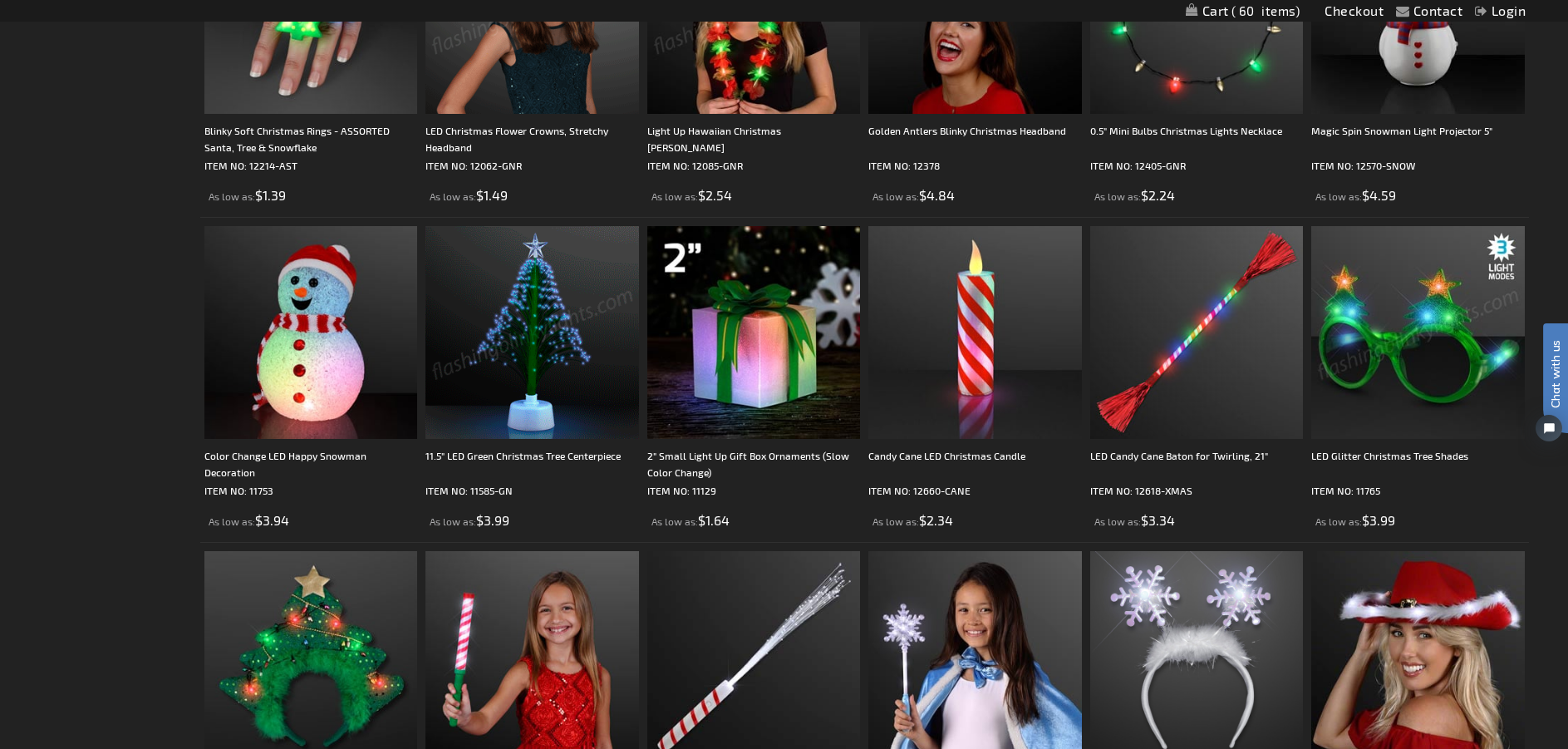
click at [510, 337] on img at bounding box center [533, 333] width 214 height 214
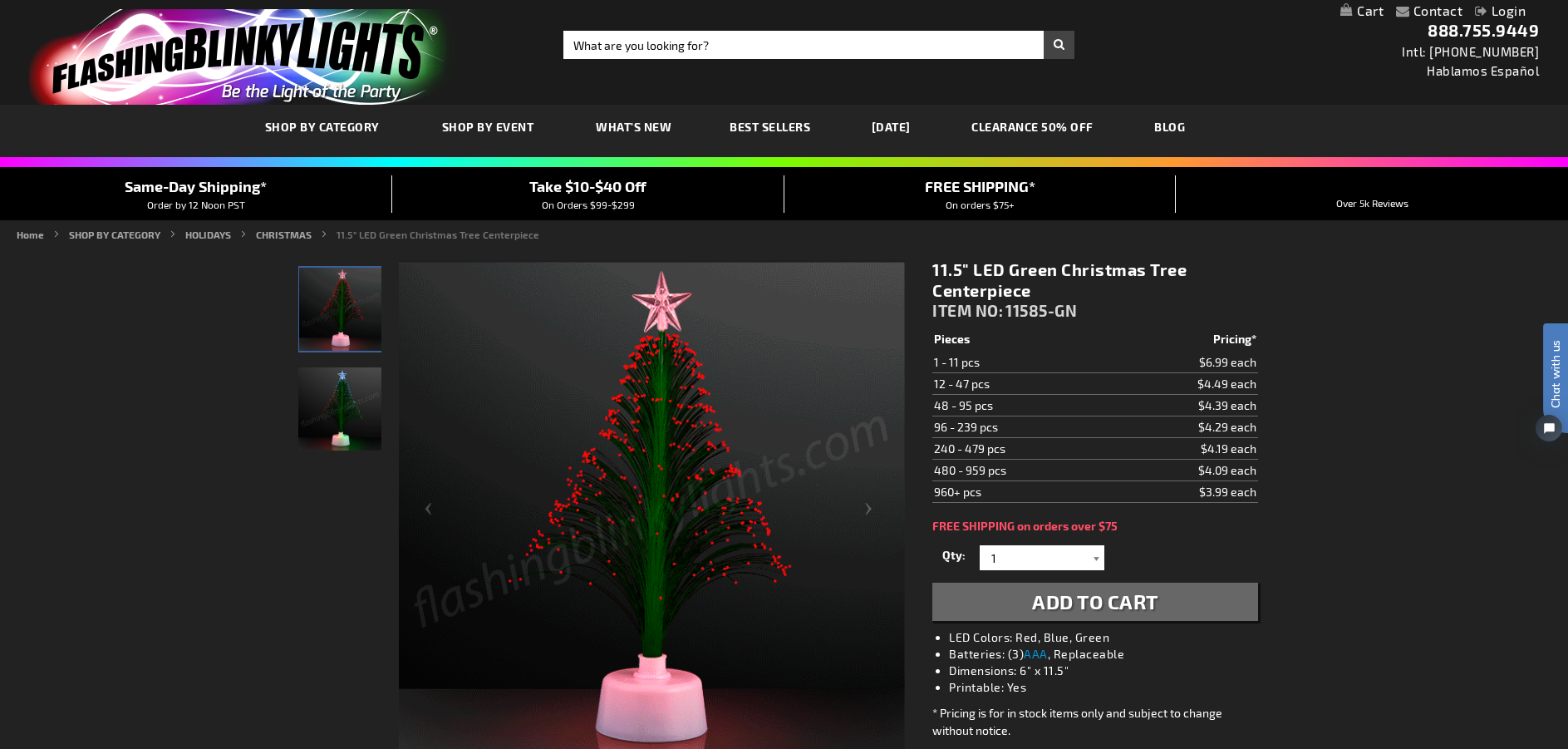
click at [1096, 558] on div at bounding box center [1096, 557] width 17 height 25
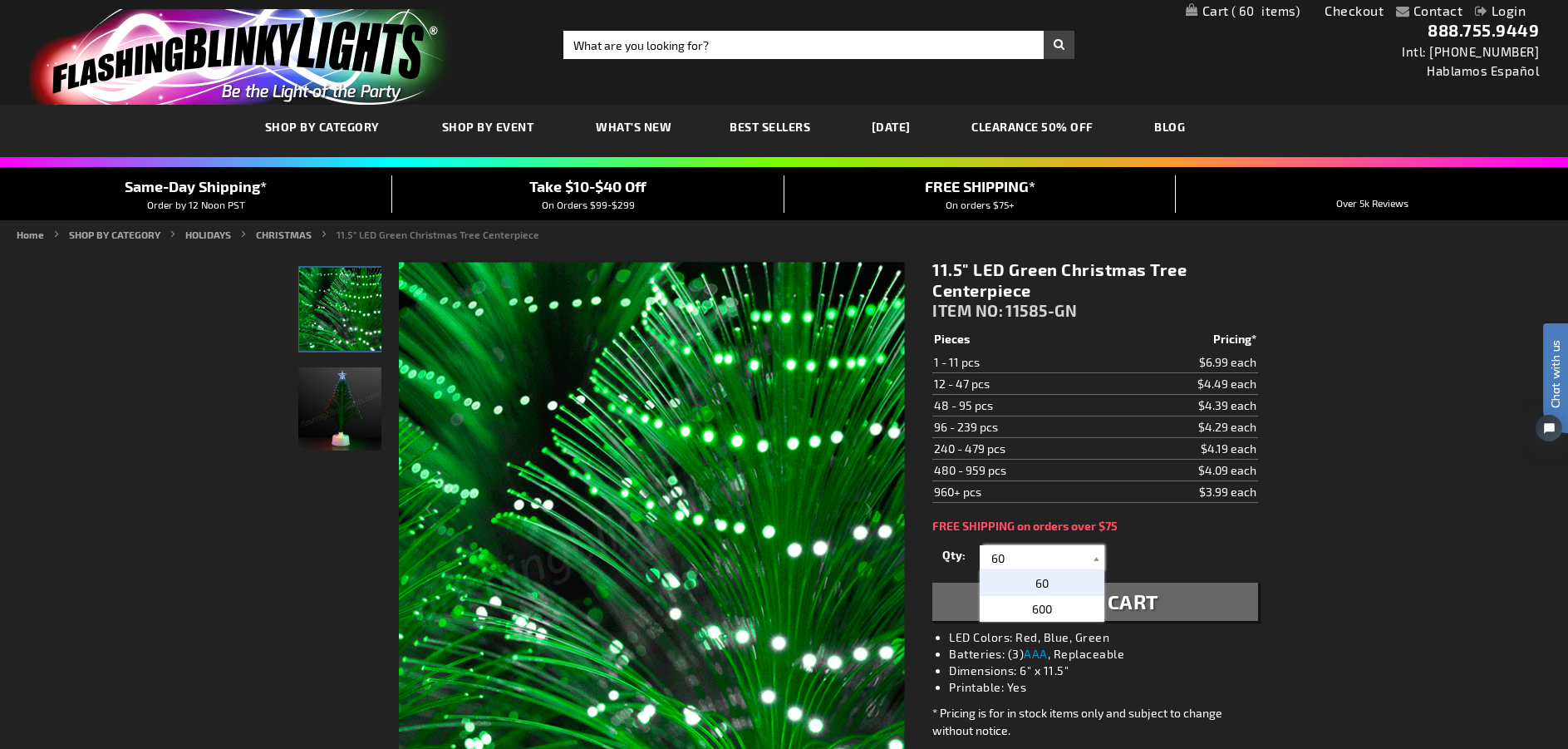
type input "60"
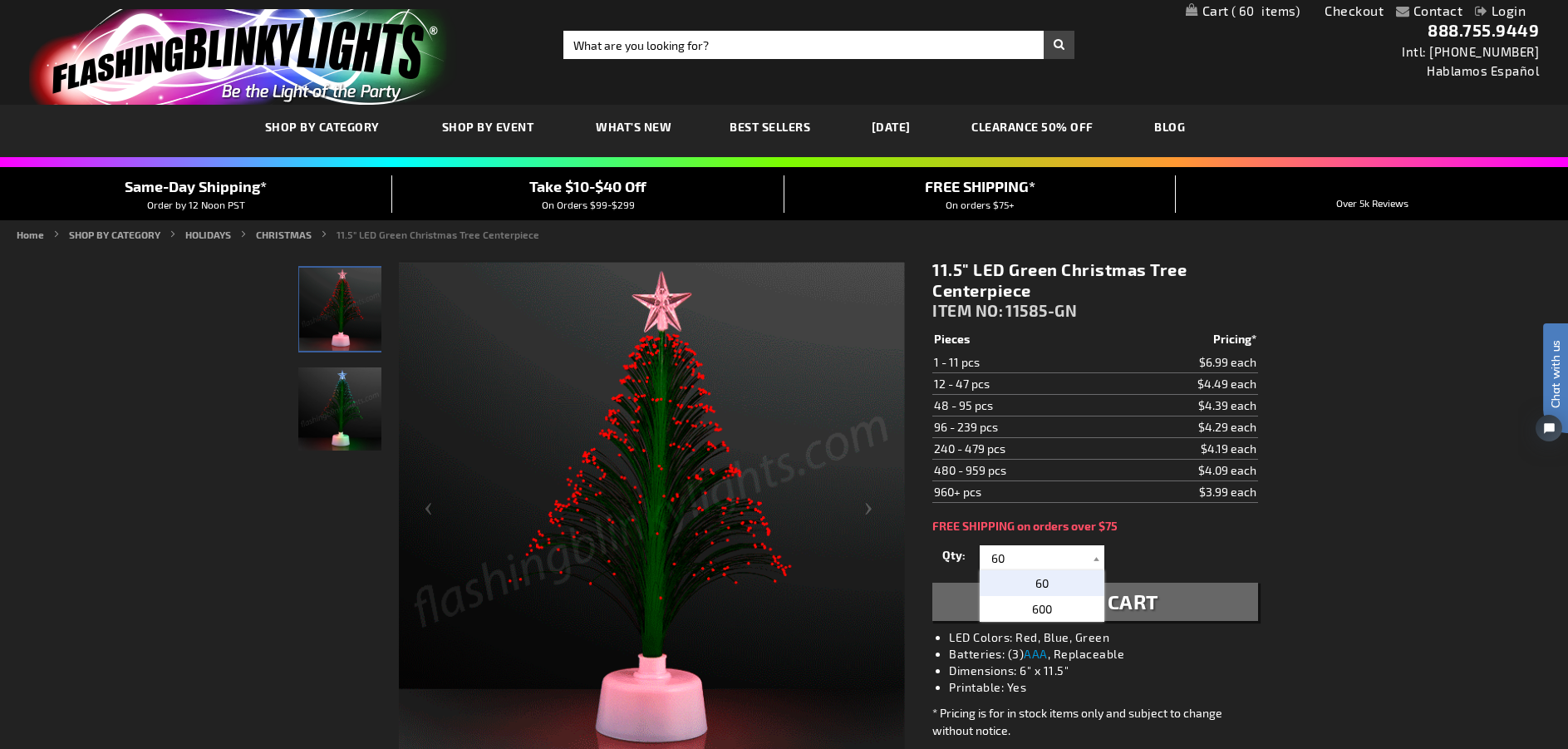
click at [1039, 583] on span "60" at bounding box center [1042, 583] width 14 height 14
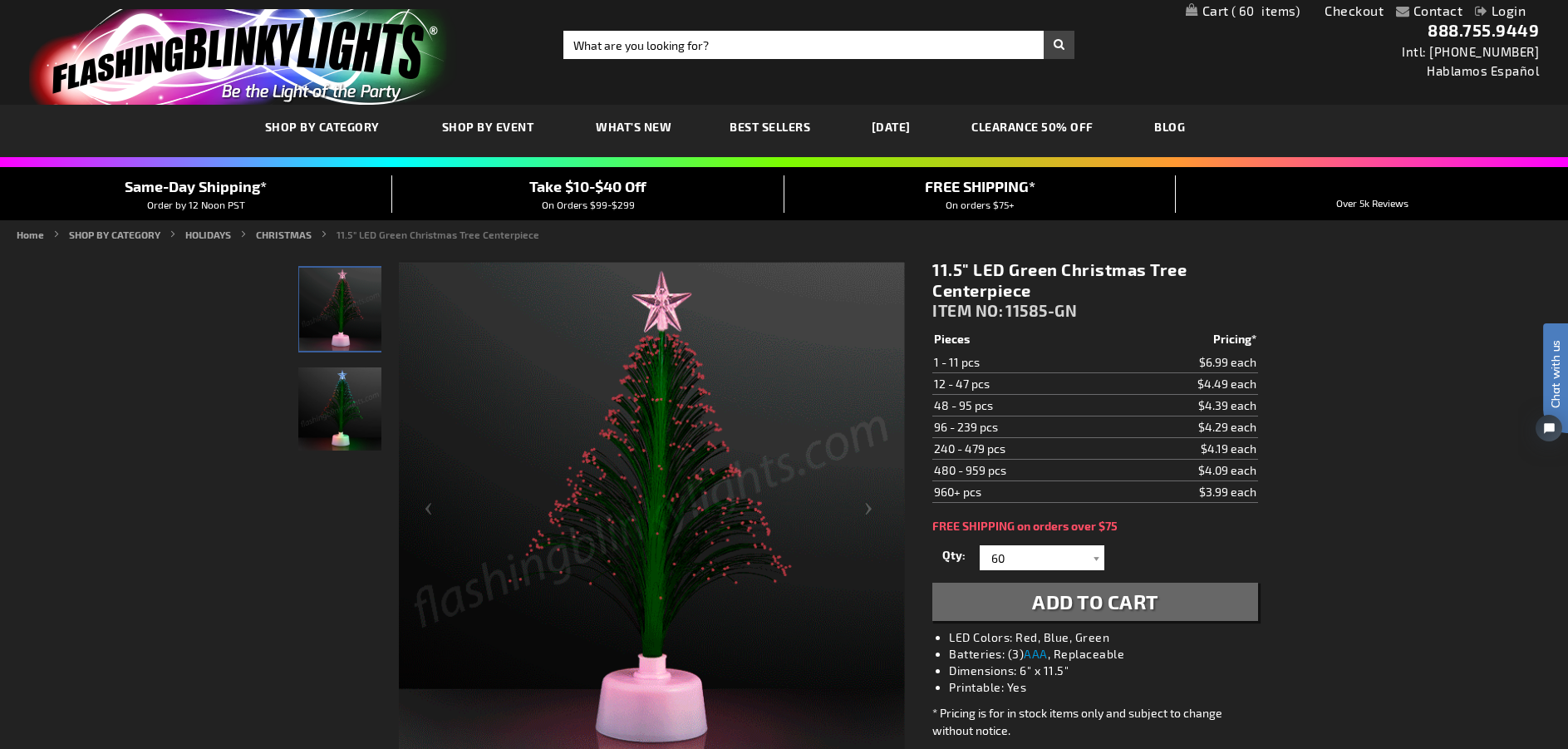
click at [1119, 600] on span "Add to Cart" at bounding box center [1095, 601] width 126 height 24
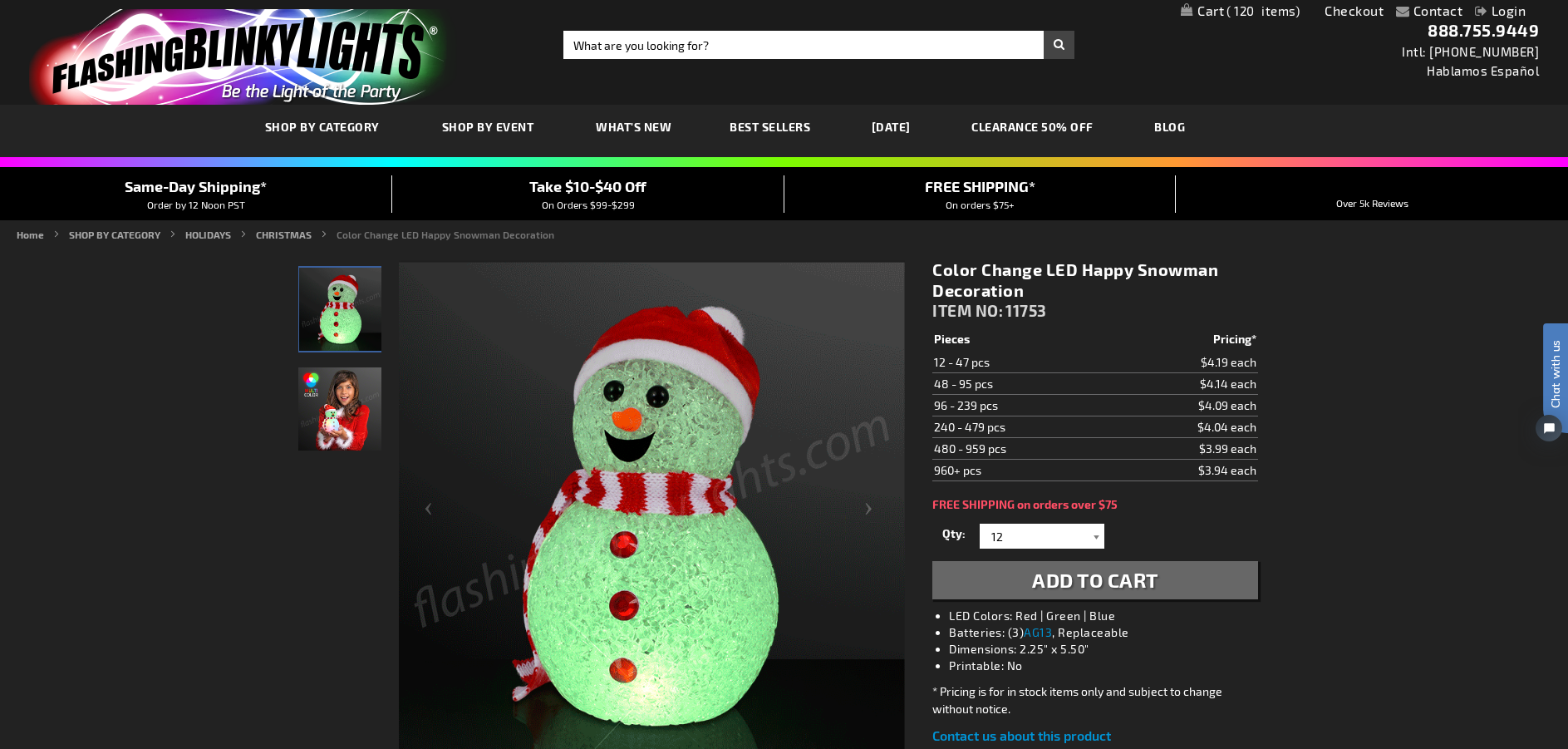
click at [1095, 539] on div at bounding box center [1096, 535] width 17 height 25
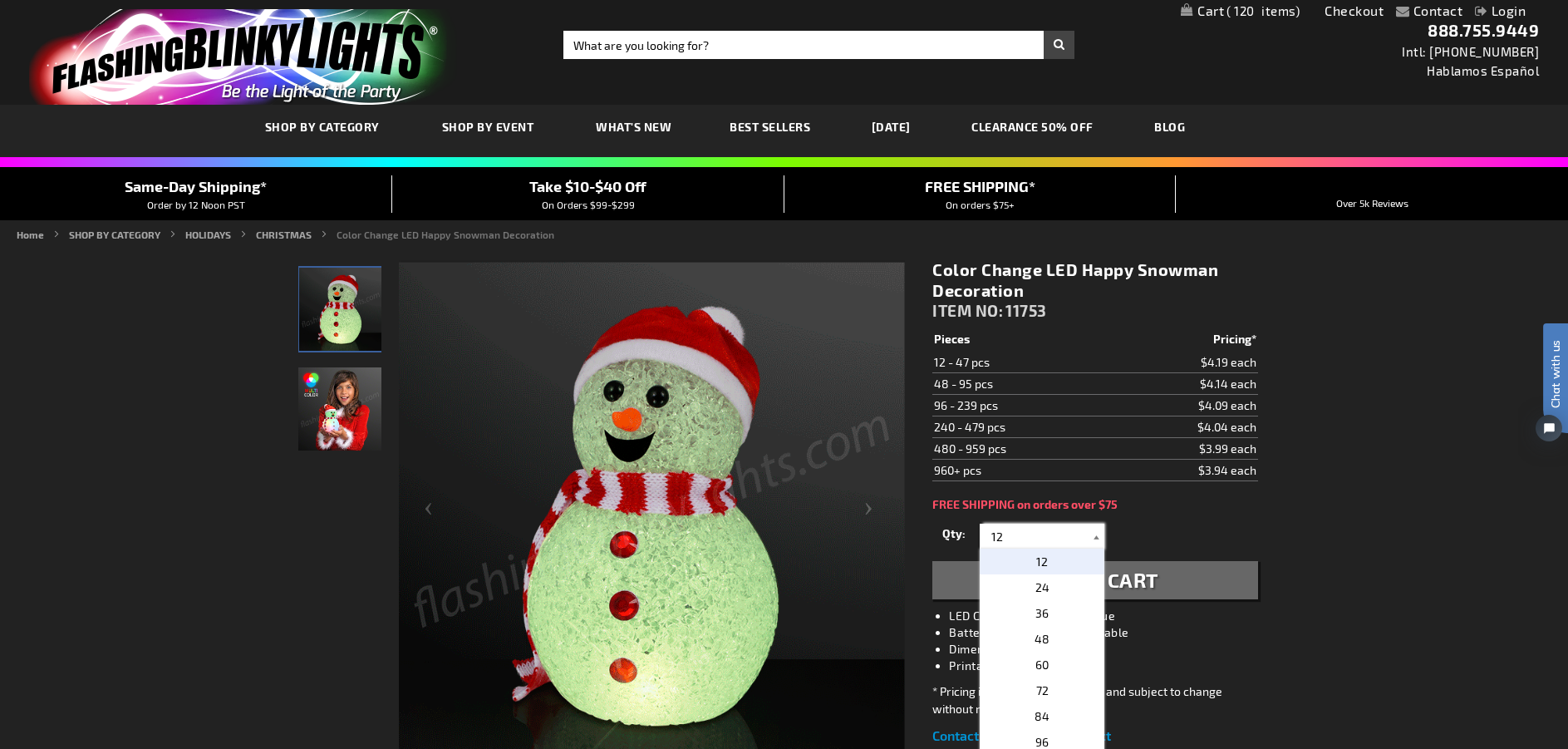
type input "1"
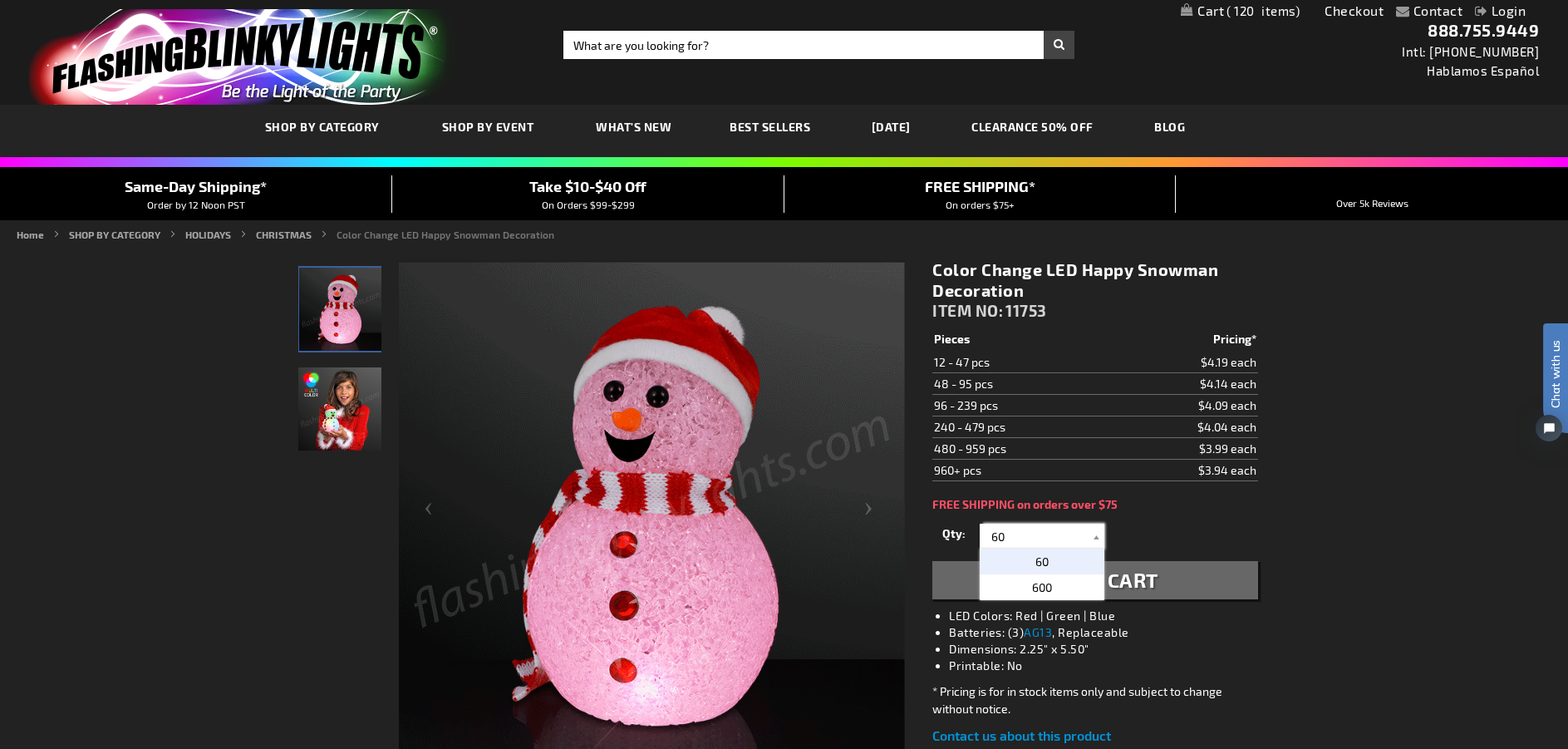
type input "60"
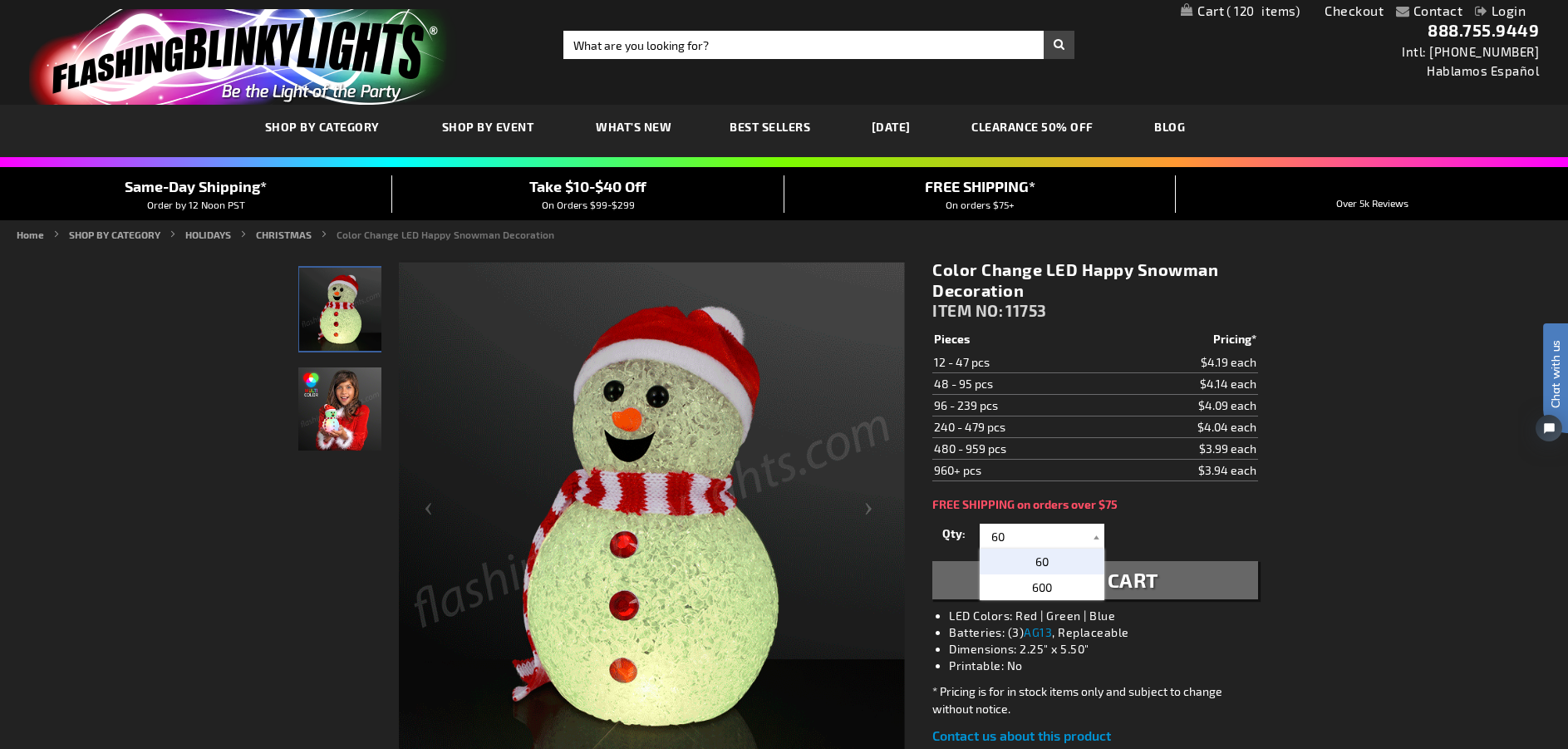
click at [1054, 563] on p "60" at bounding box center [1041, 562] width 125 height 25
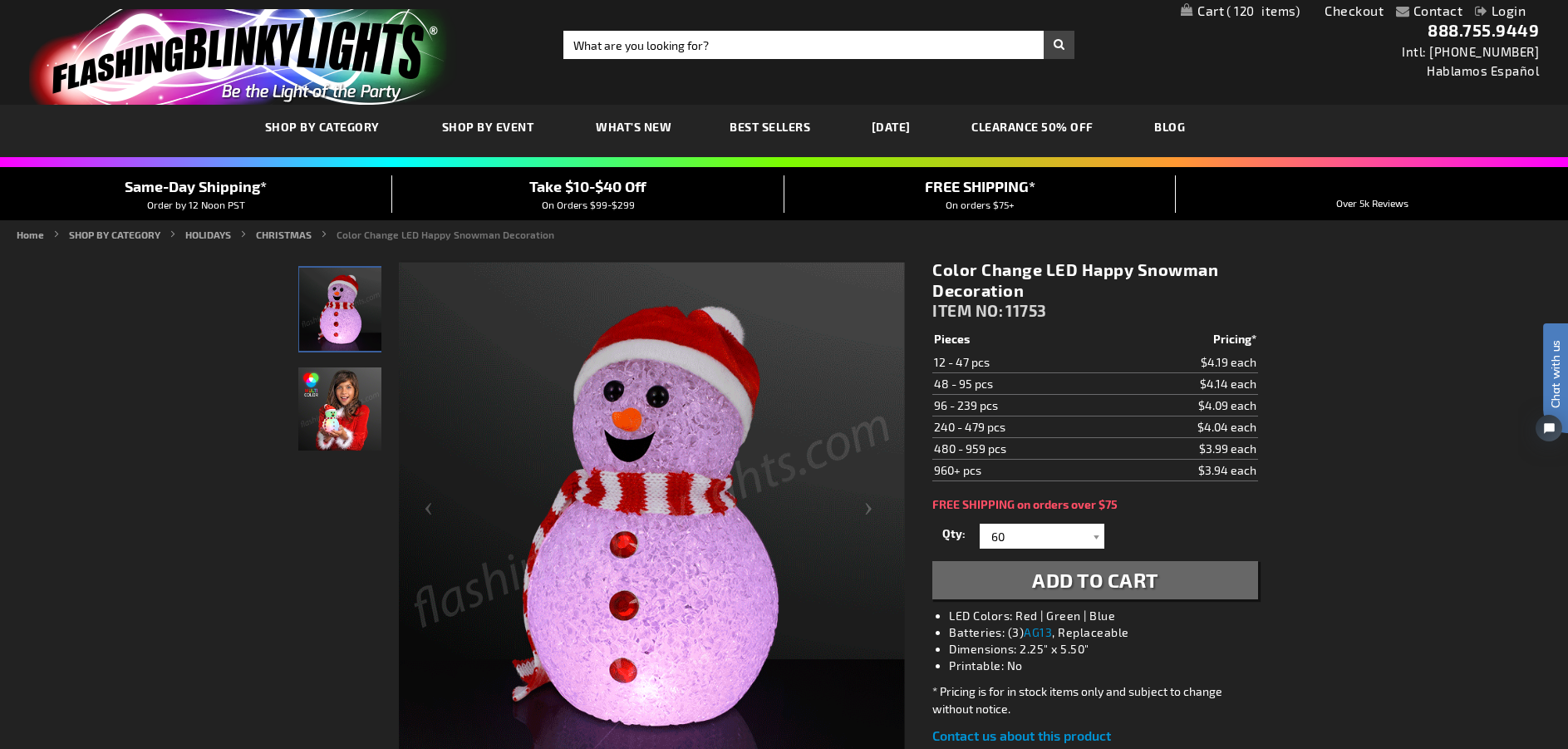
click at [1076, 578] on span "Add to Cart" at bounding box center [1095, 579] width 126 height 24
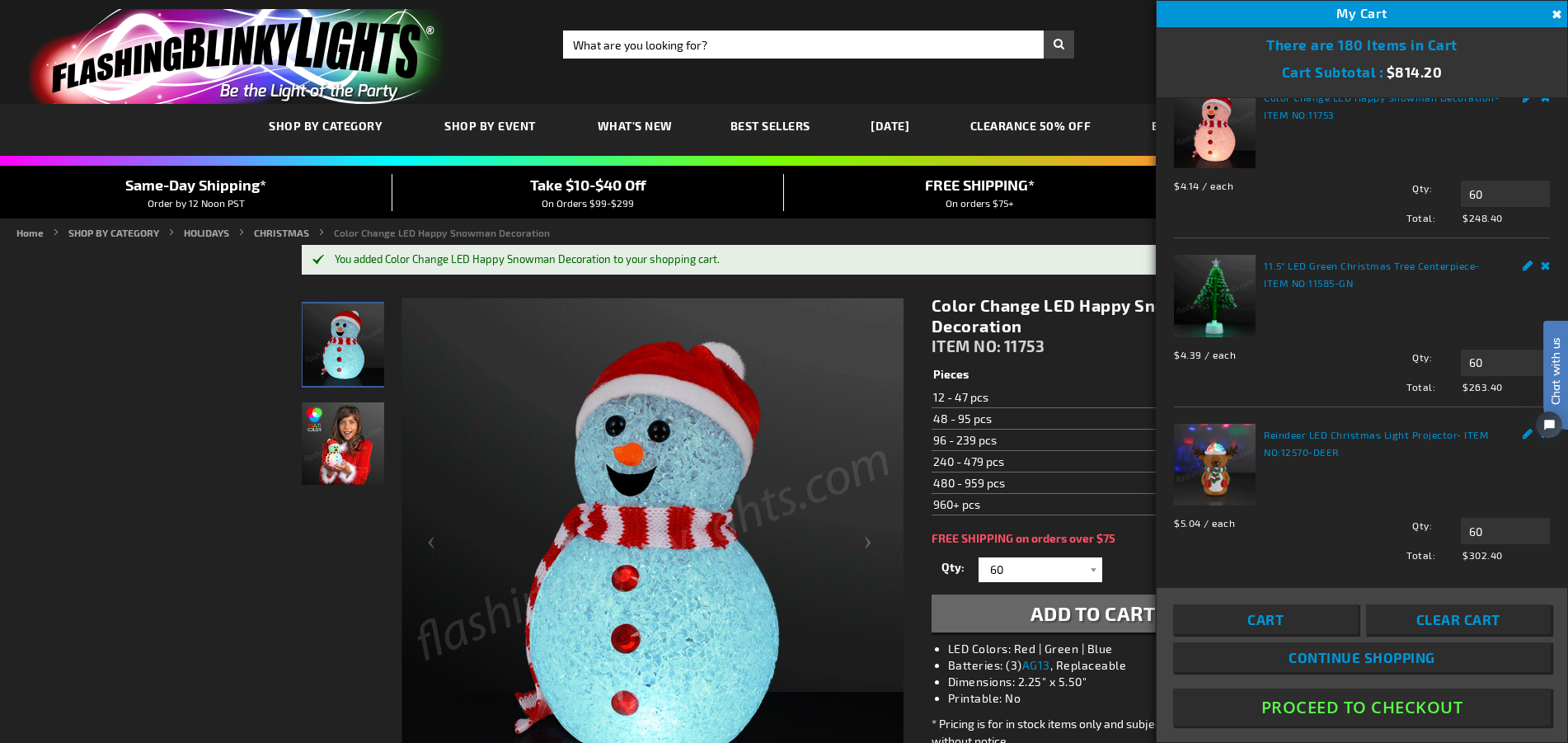
scroll to position [50, 0]
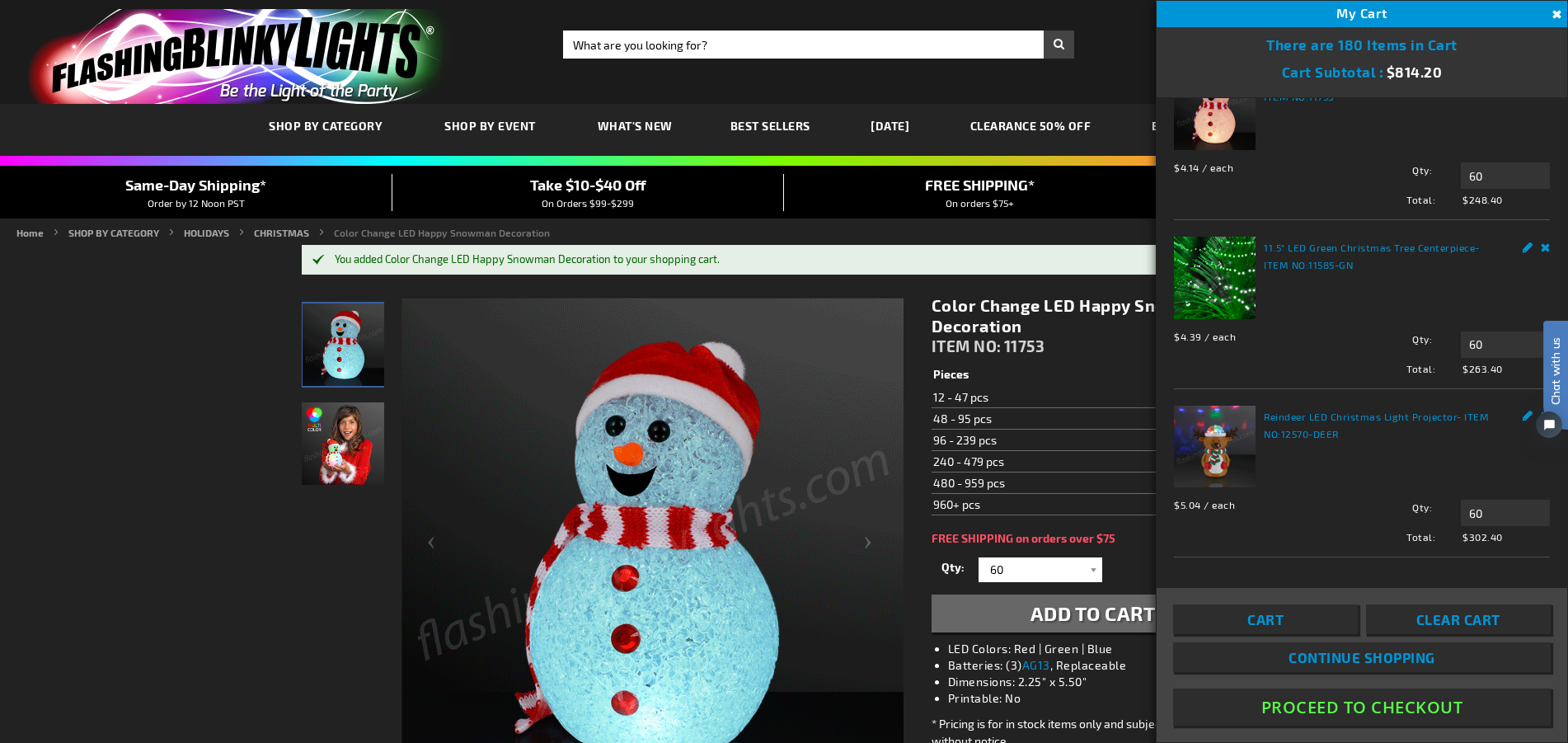
click at [1262, 619] on span "Cart" at bounding box center [1265, 619] width 36 height 17
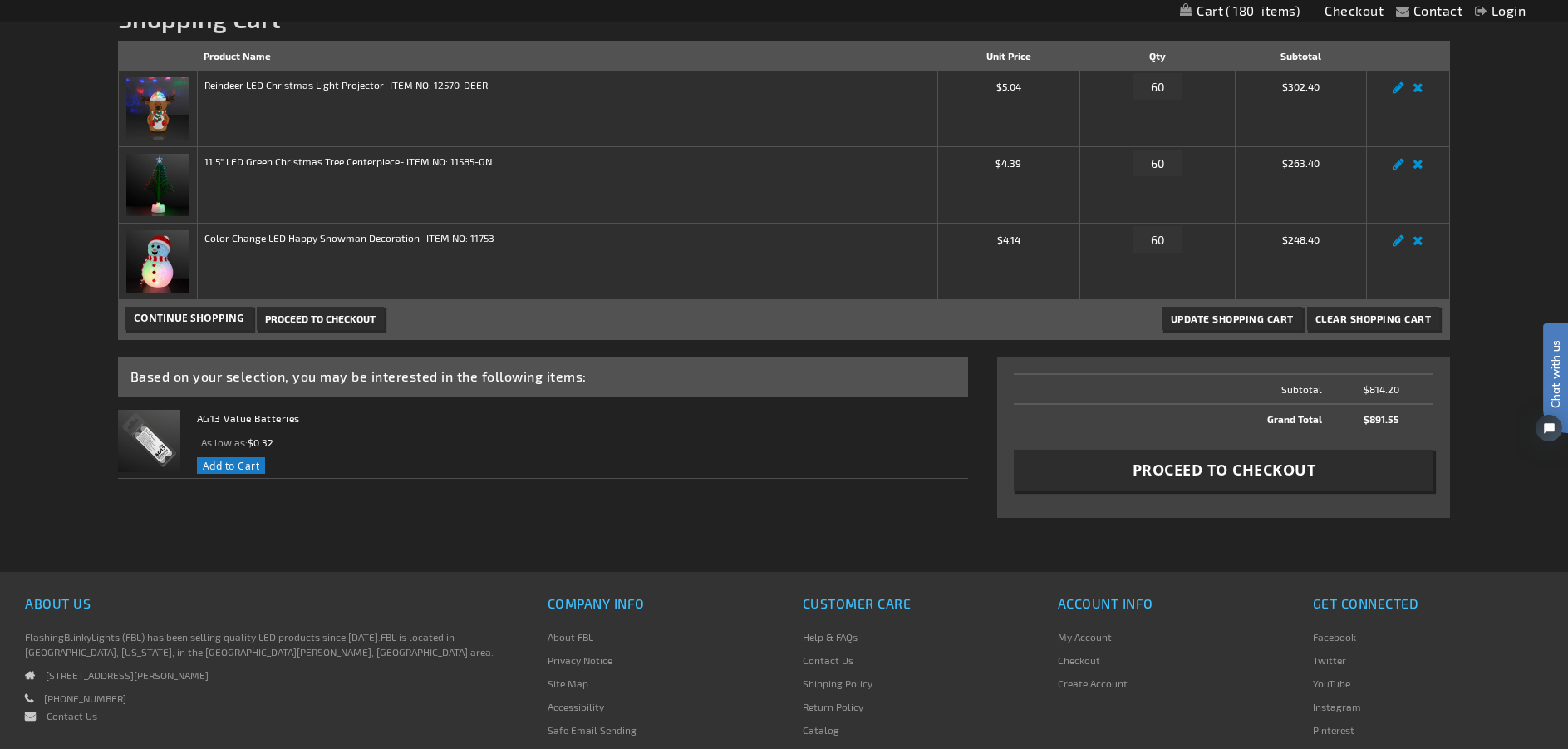
scroll to position [249, 0]
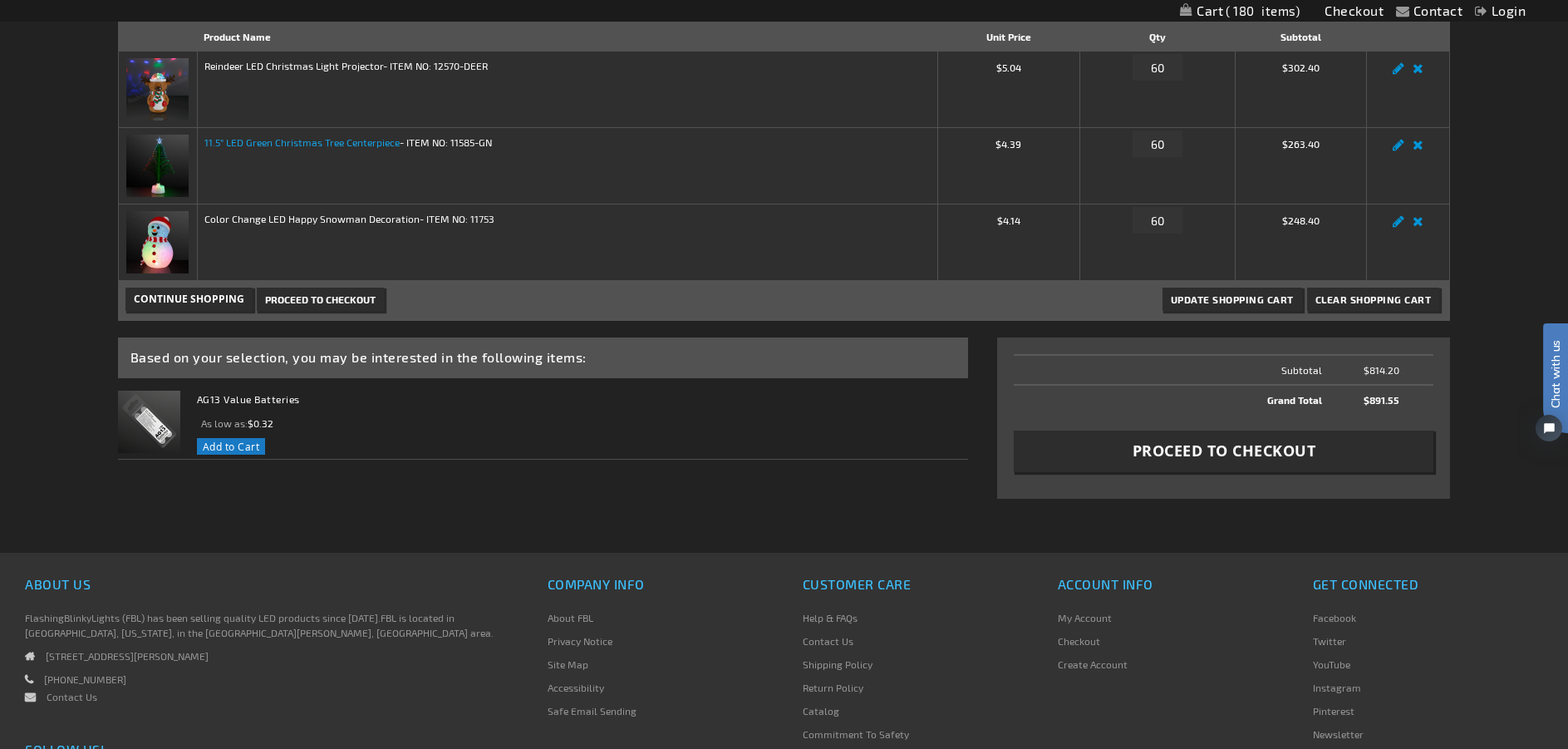
click at [293, 146] on link "11.5" LED Green Christmas Tree Centerpiece" at bounding box center [302, 143] width 195 height 12
click at [160, 81] on img at bounding box center [157, 89] width 62 height 62
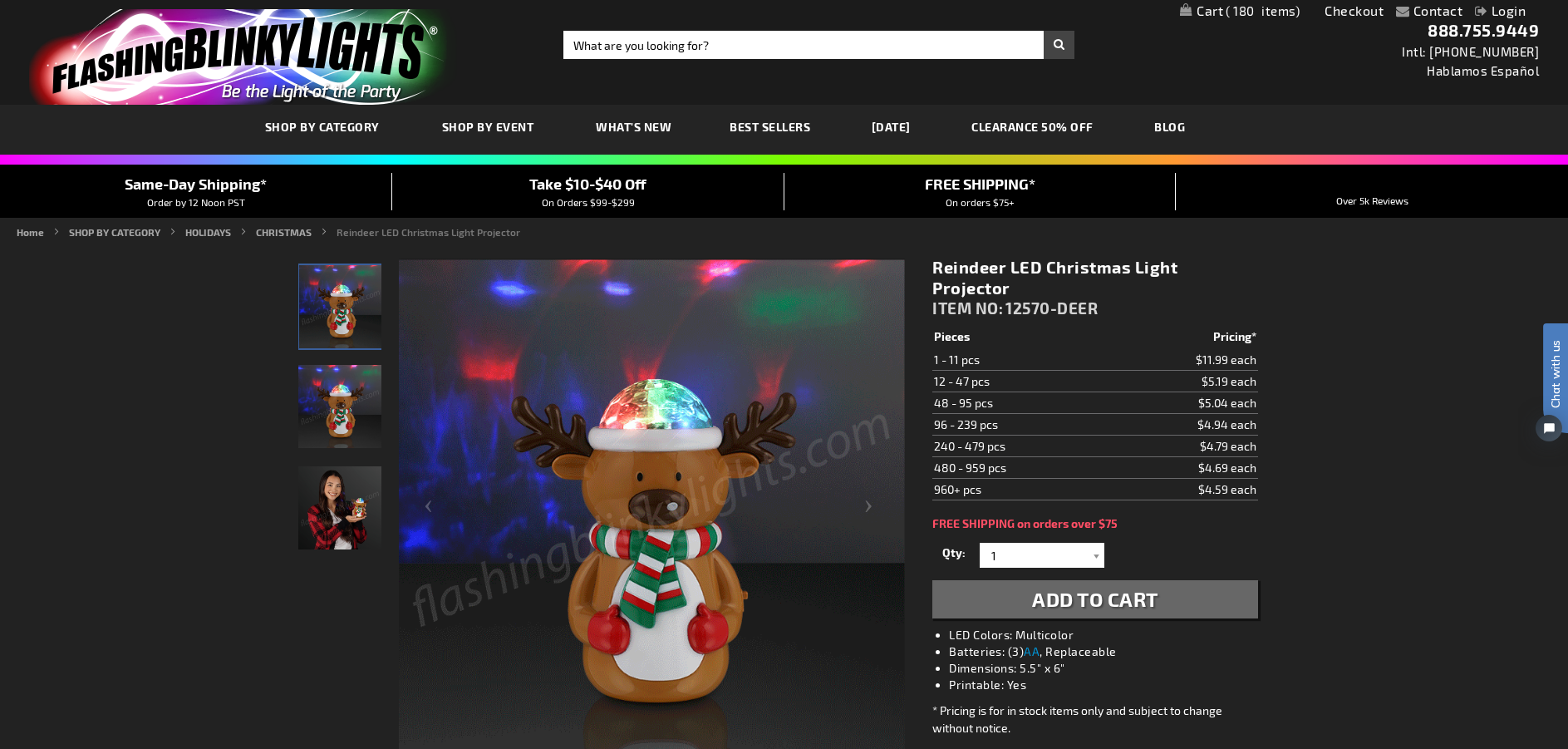
click at [1404, 10] on li "Contact" at bounding box center [1429, 12] width 66 height 20
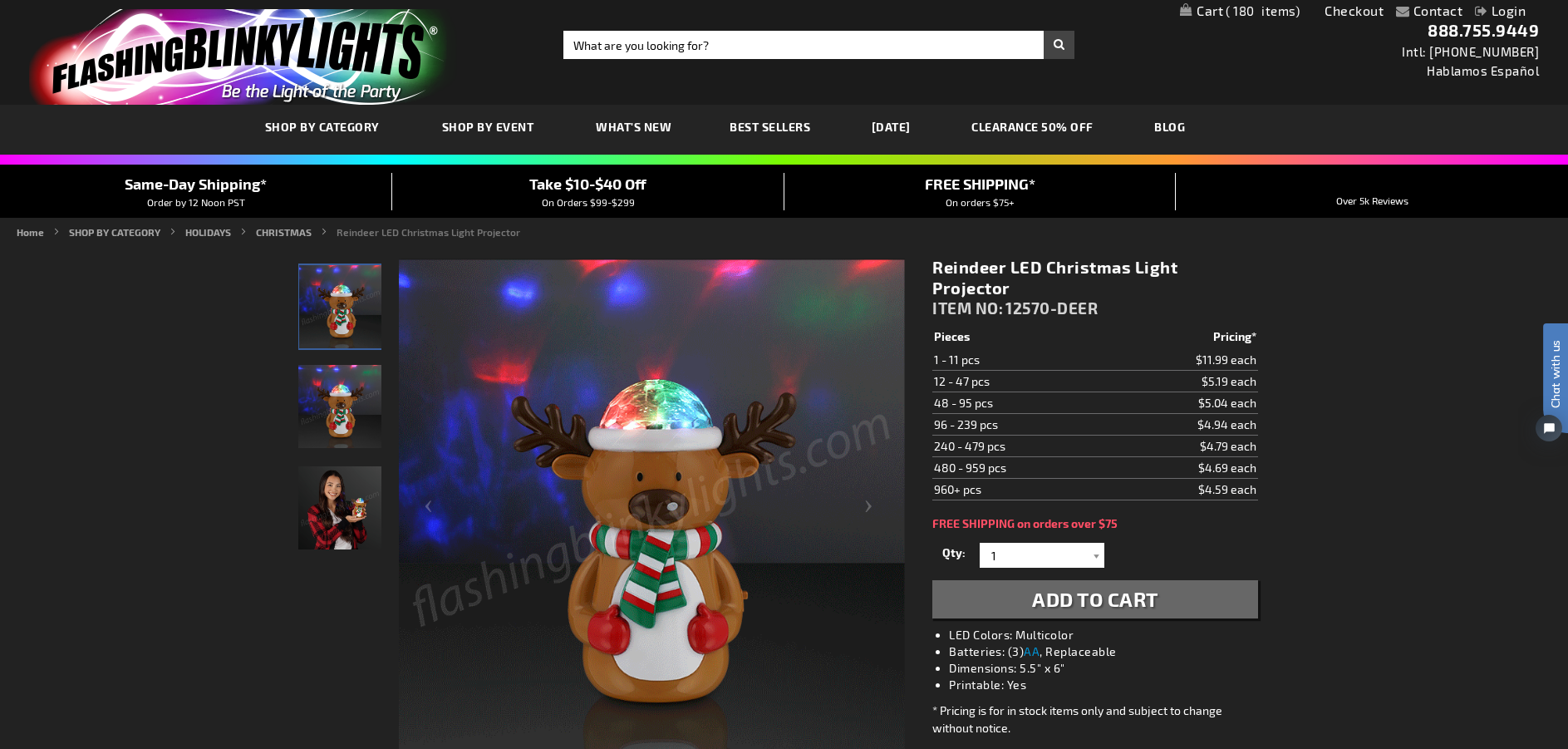
click at [1253, 8] on span "180" at bounding box center [1262, 11] width 74 height 15
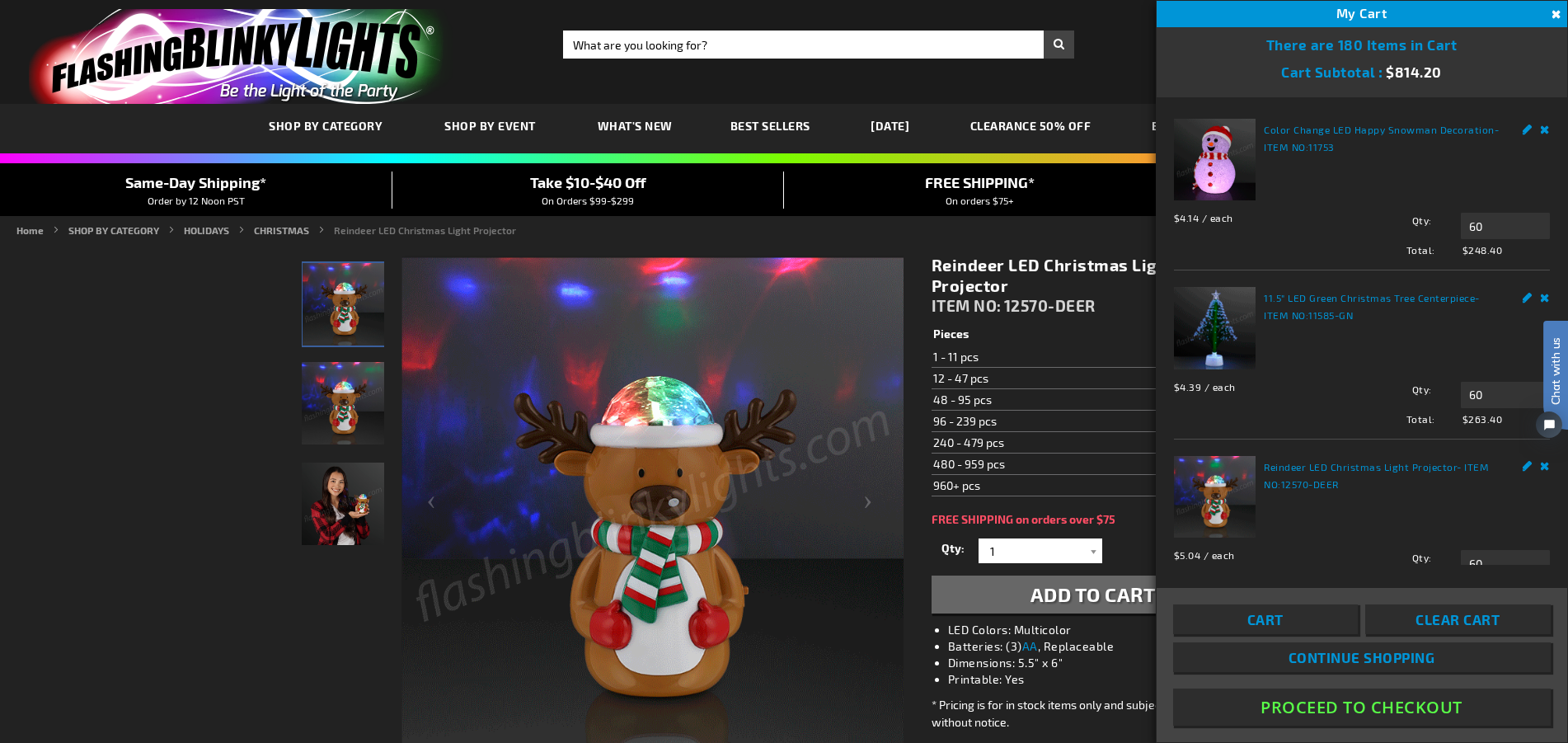
click at [1215, 148] on img at bounding box center [1215, 159] width 82 height 82
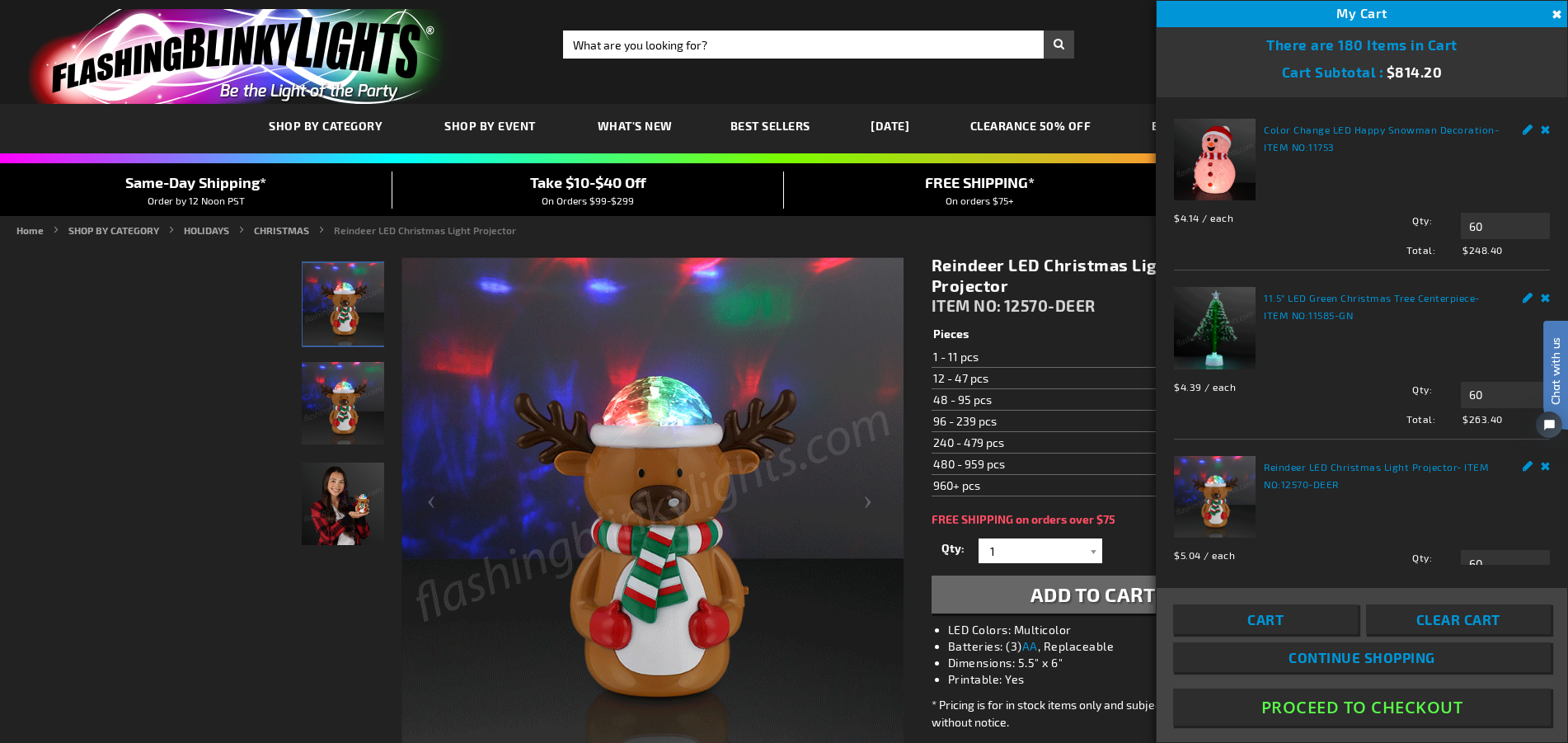
click at [1219, 168] on img at bounding box center [1215, 159] width 82 height 82
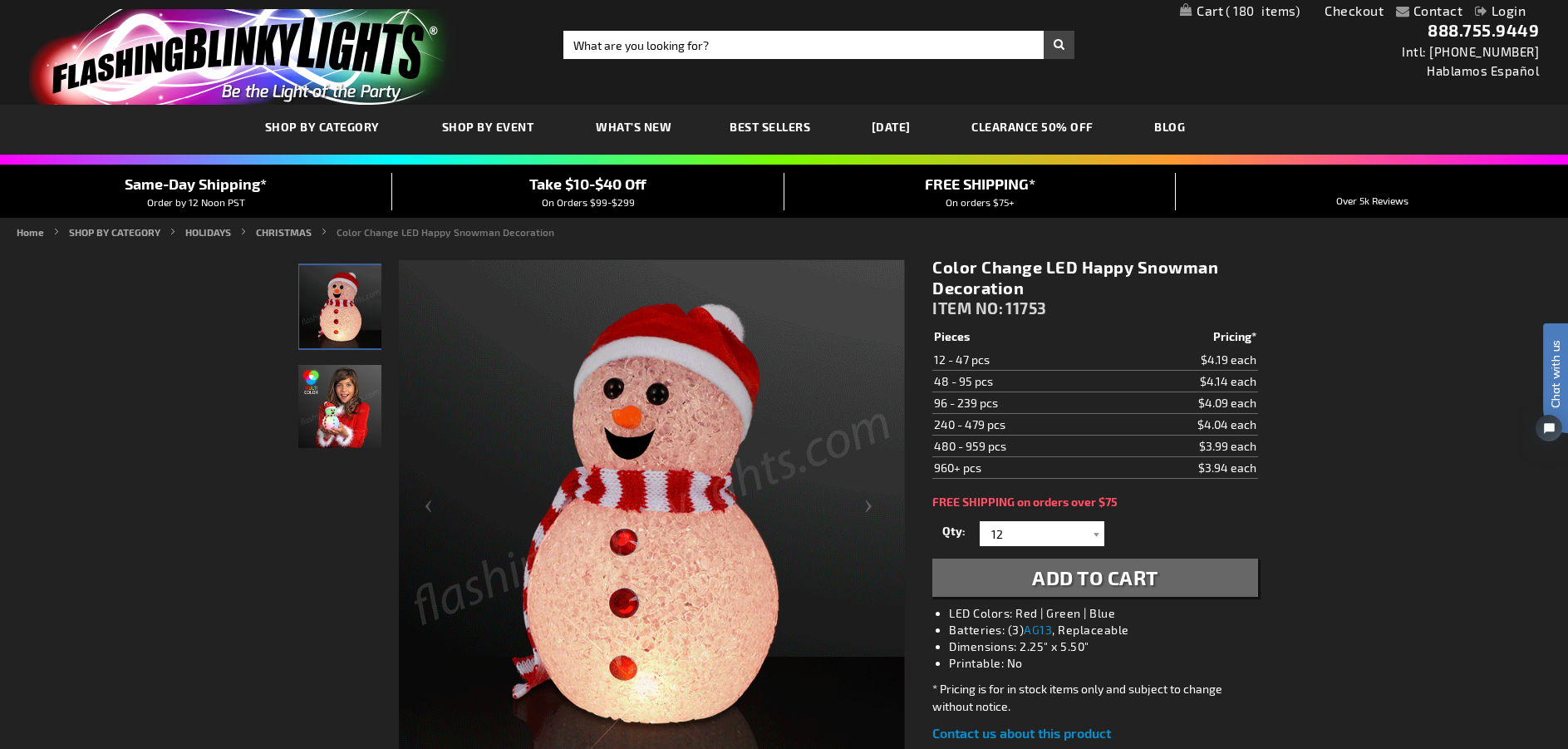
click at [1242, 13] on span "180" at bounding box center [1262, 11] width 74 height 15
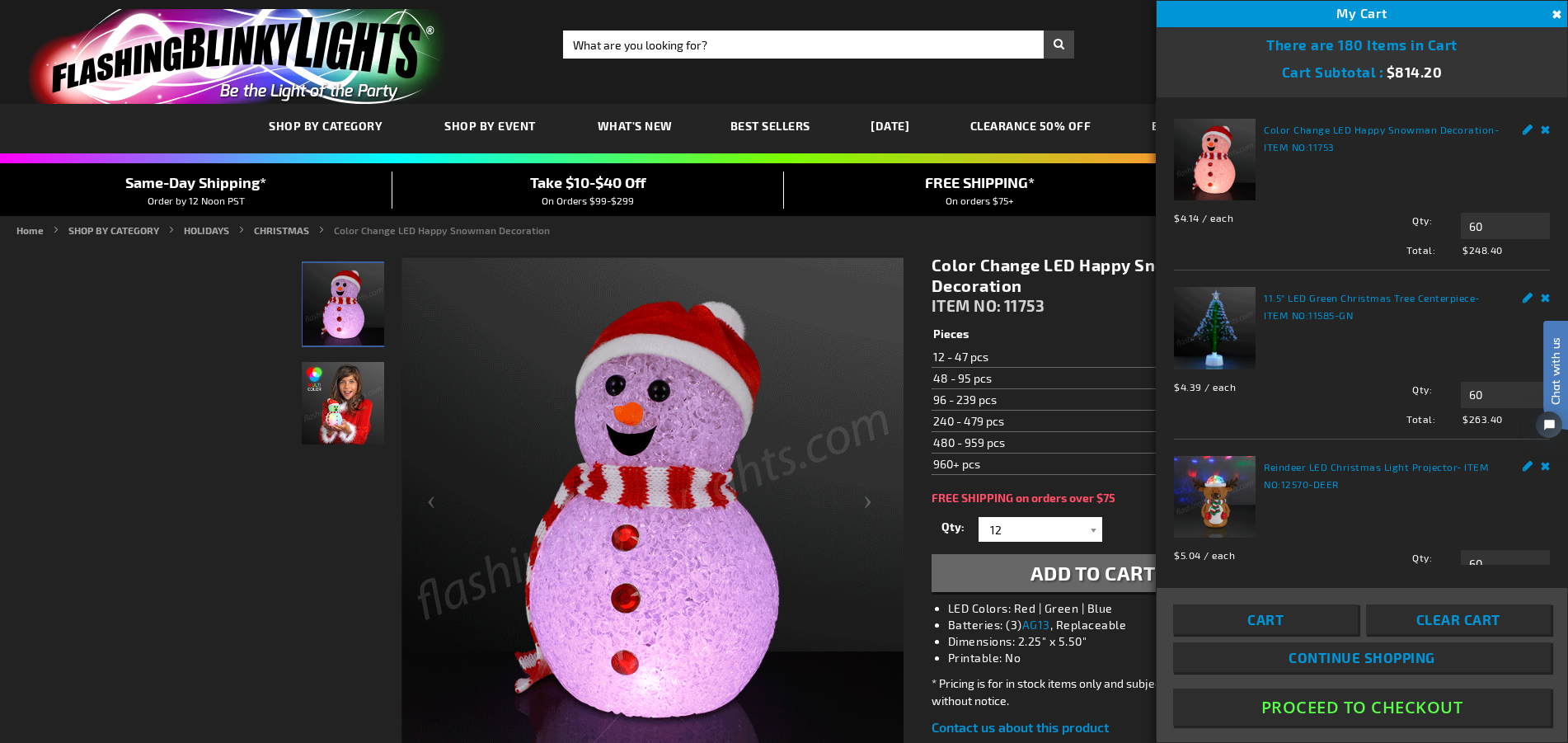
click at [1224, 340] on img at bounding box center [1215, 327] width 82 height 82
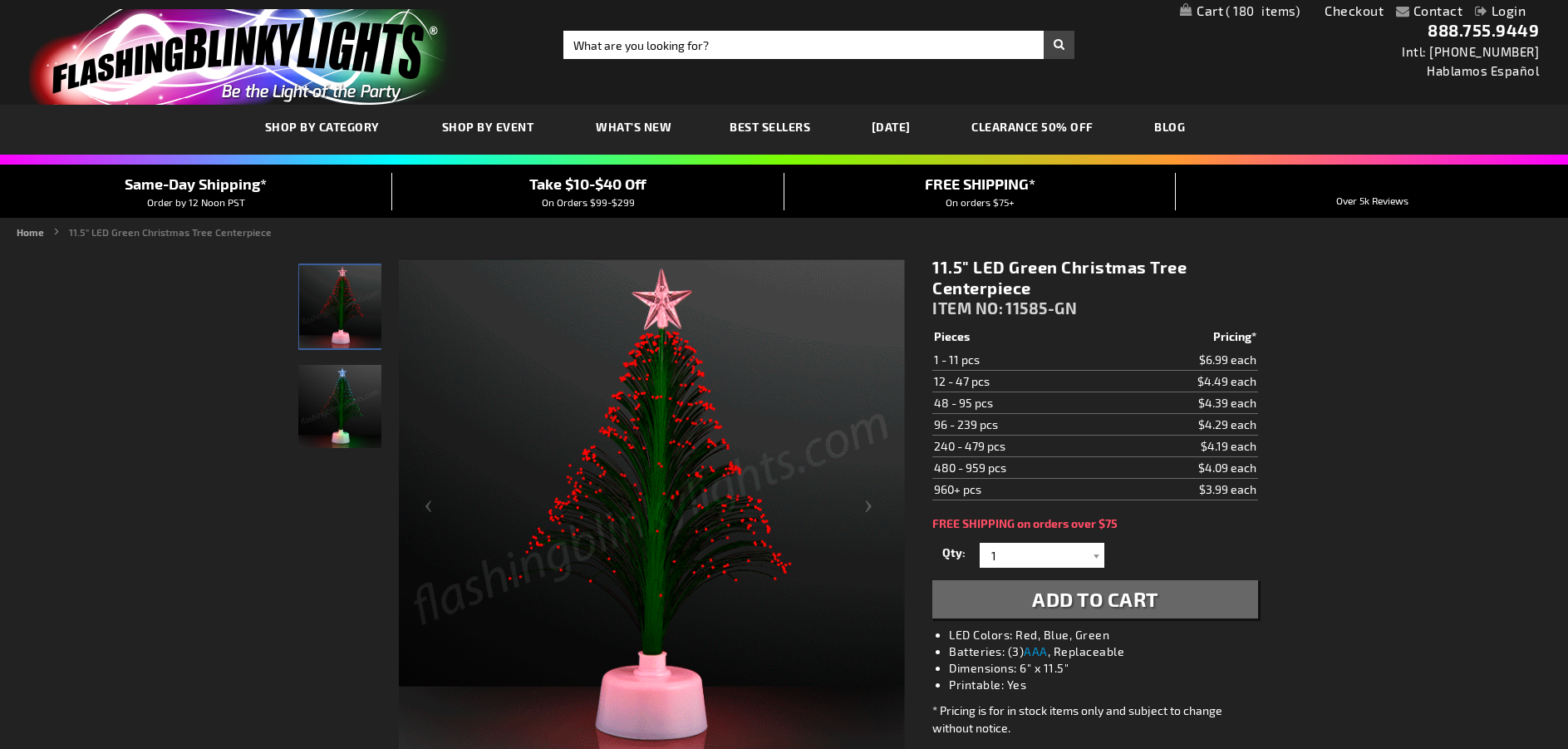
click at [1240, 7] on span "180" at bounding box center [1262, 11] width 74 height 15
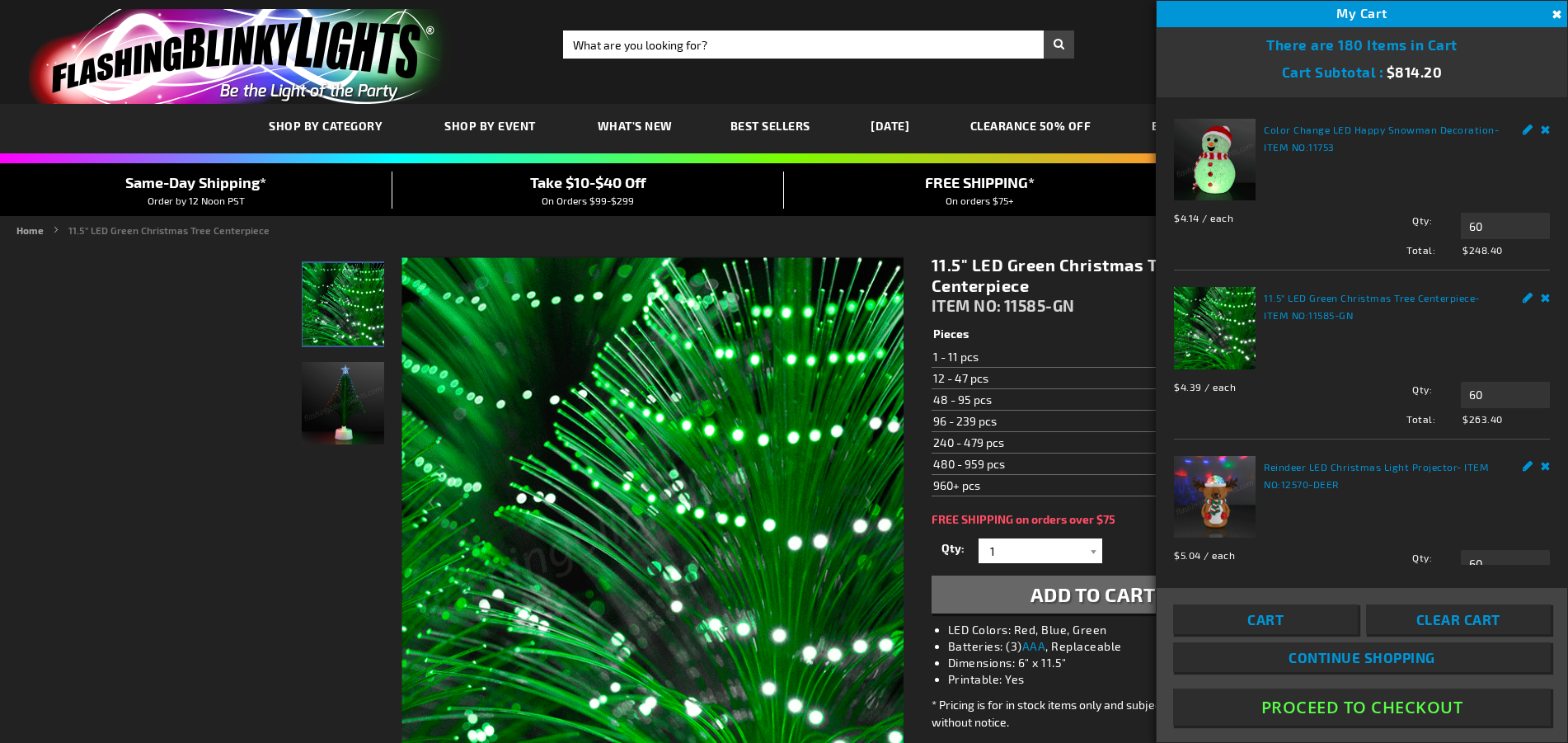
click at [1362, 461] on link "Reindeer LED Christmas Light Projector" at bounding box center [1360, 467] width 193 height 12
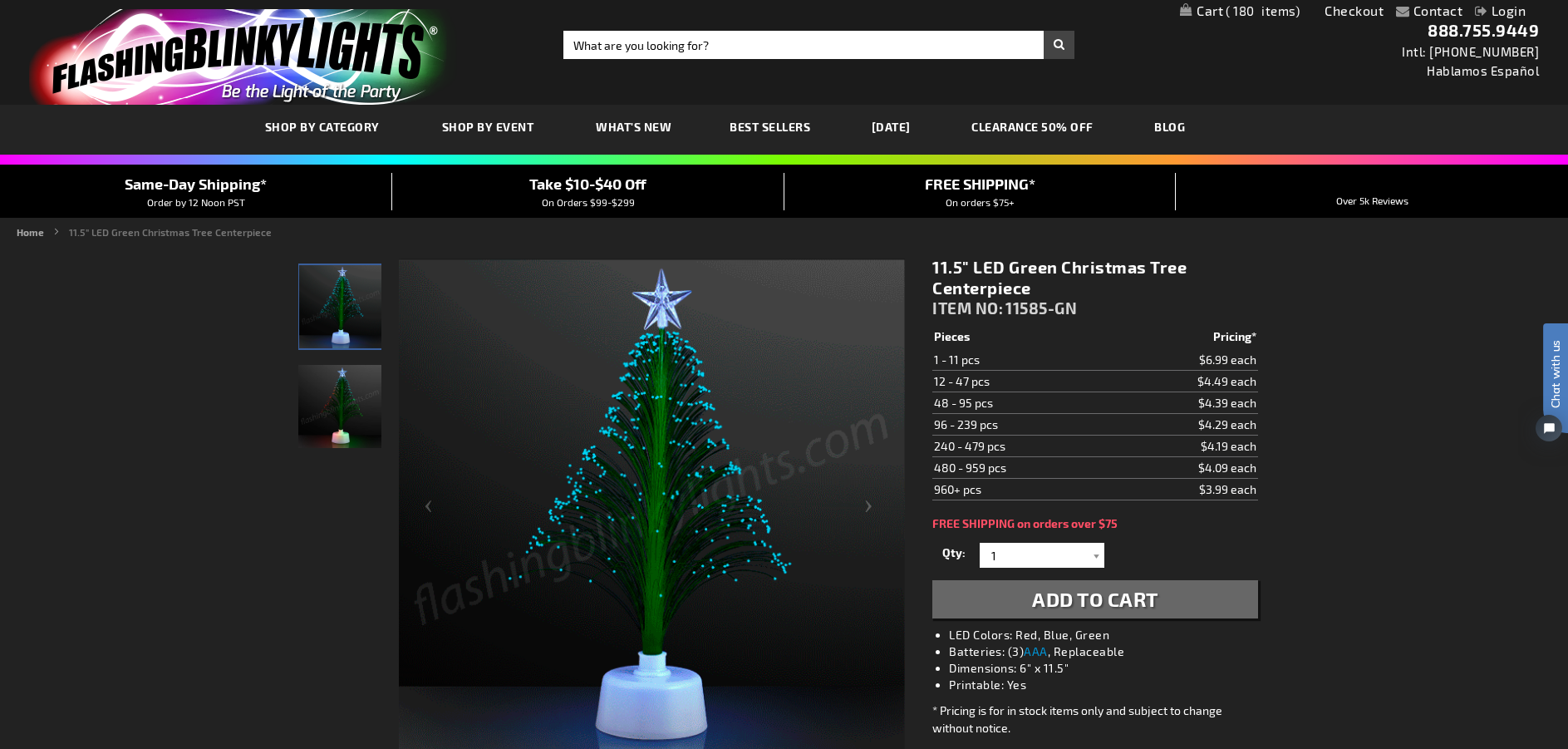
click at [334, 414] on img at bounding box center [340, 406] width 83 height 83
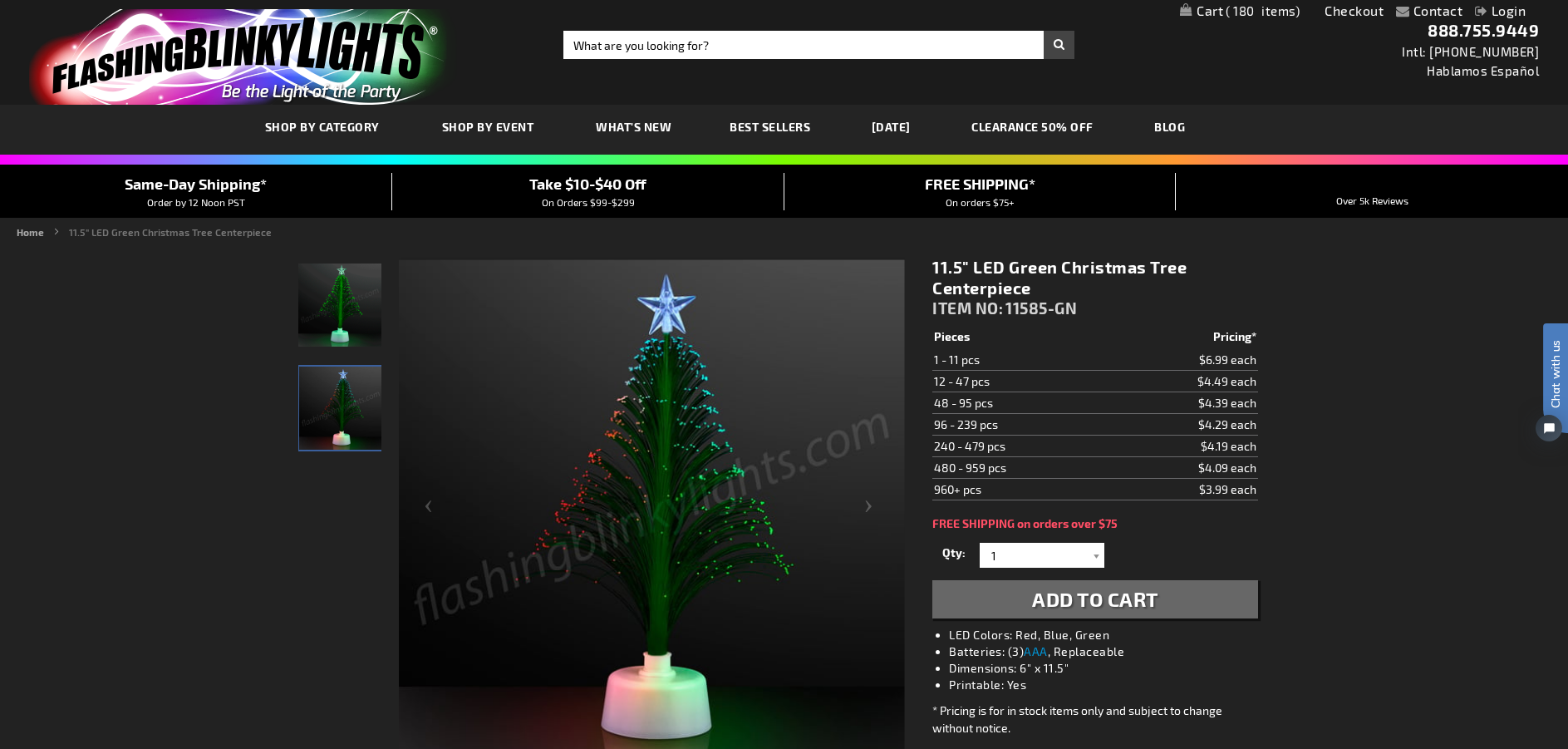
click at [337, 304] on img at bounding box center [340, 305] width 83 height 83
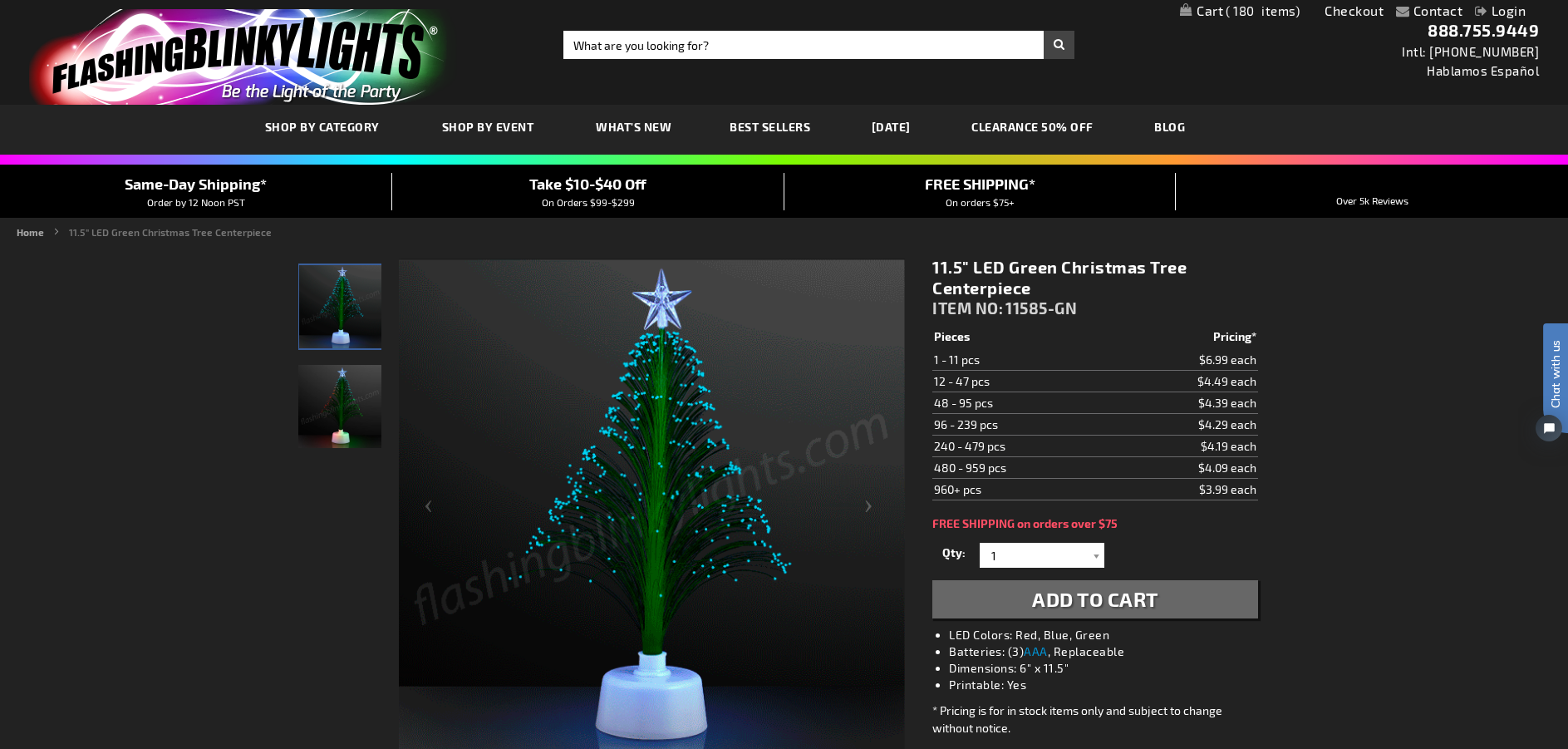
click at [1269, 7] on span "180" at bounding box center [1262, 11] width 74 height 15
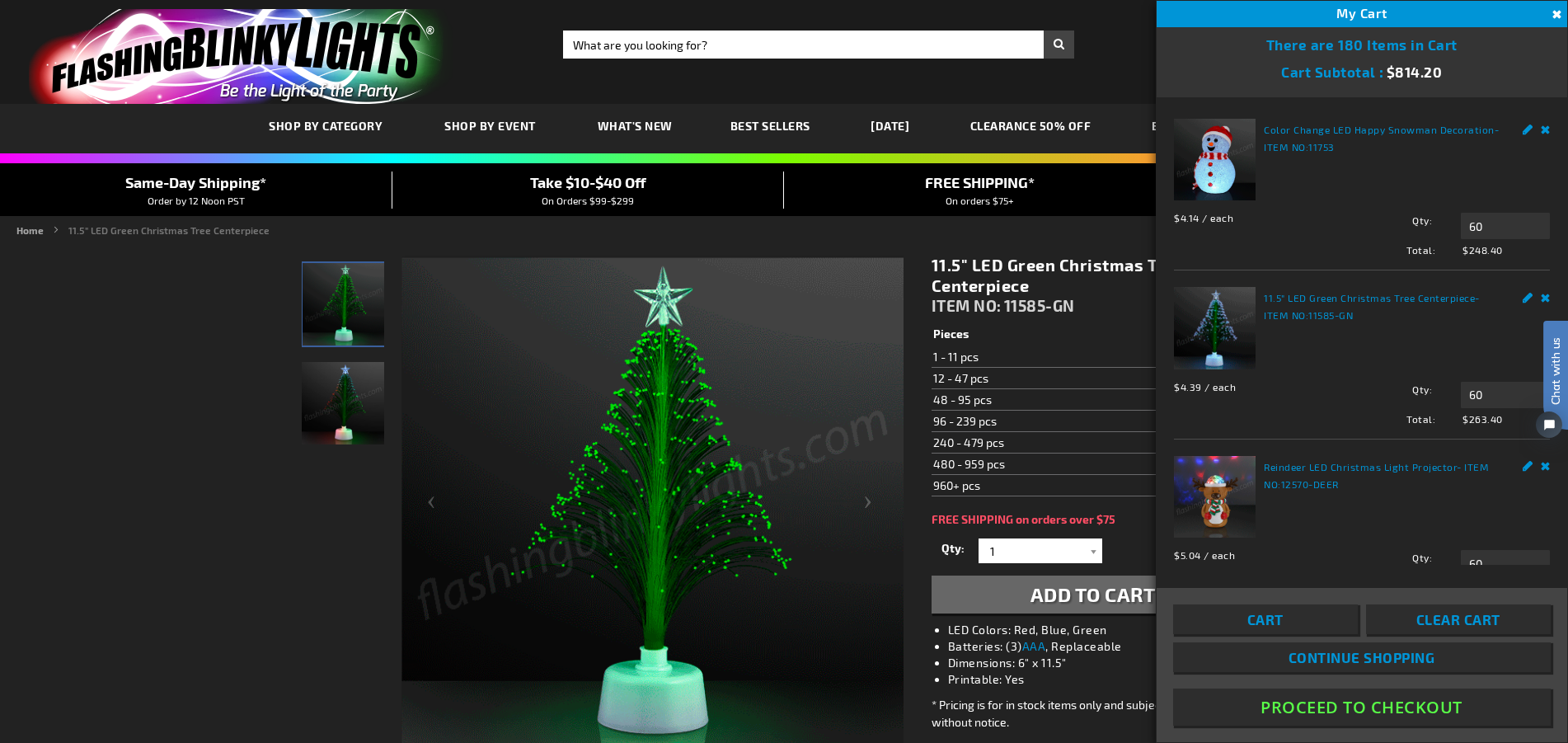
click at [1337, 126] on link "Color Change LED Happy Snowman Decoration" at bounding box center [1379, 130] width 231 height 12
